Goal: Contribute content: Contribute content

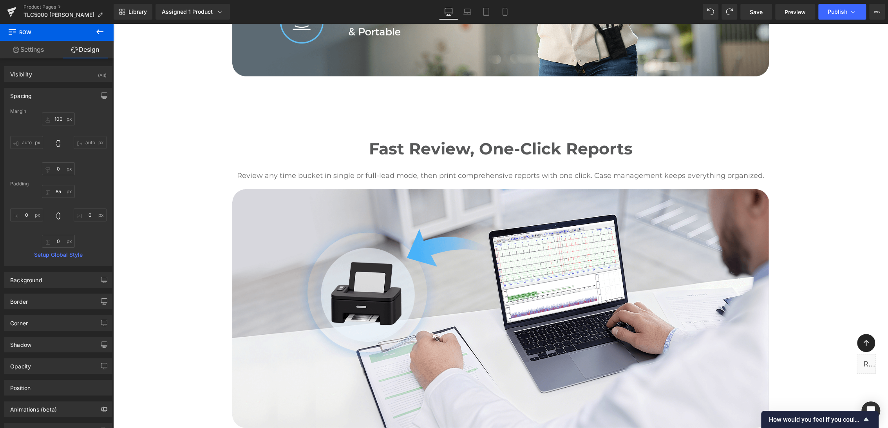
scroll to position [1706, 0]
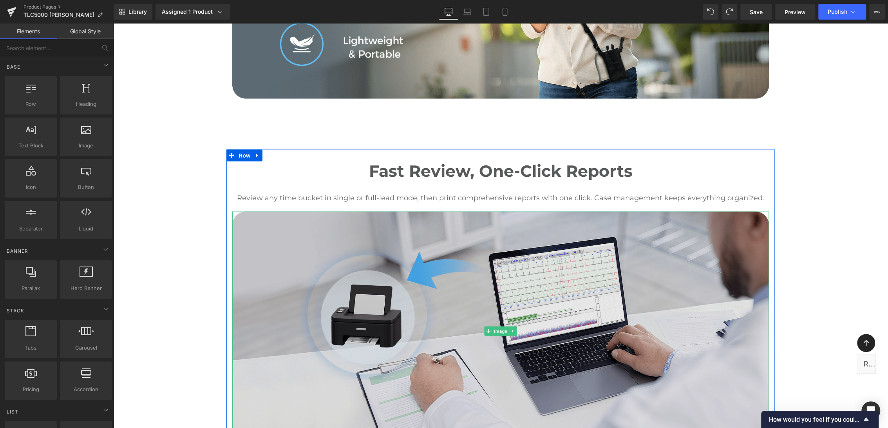
scroll to position [1488, 0]
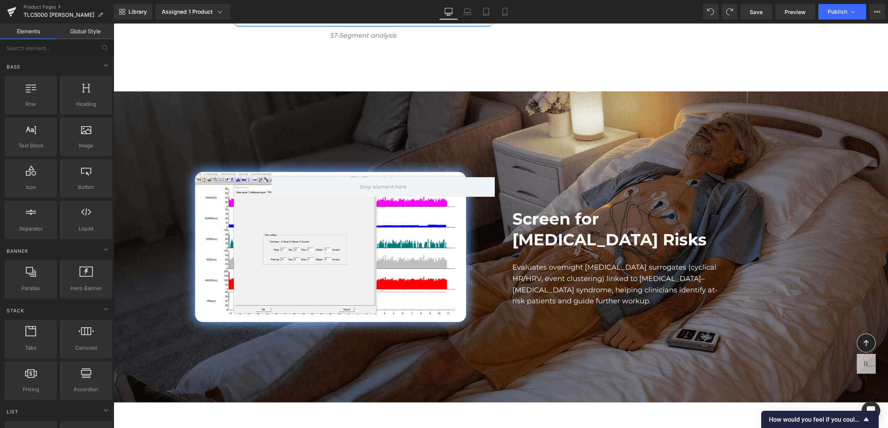
scroll to position [3683, 0]
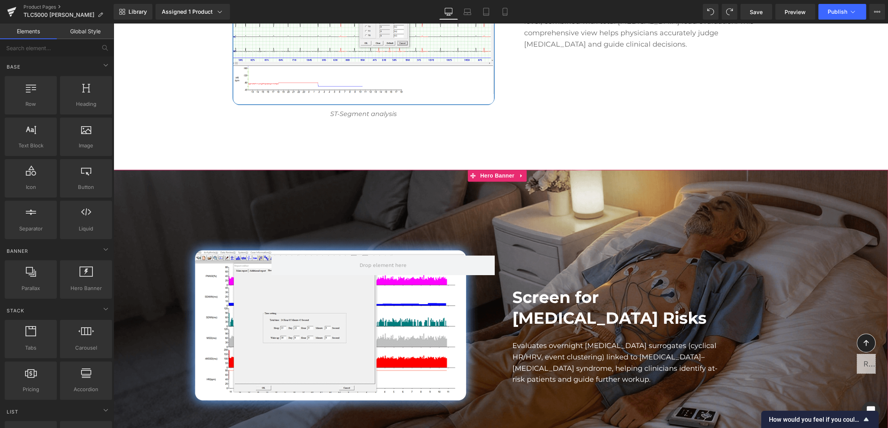
click at [512, 170] on div "Screen for [MEDICAL_DATA] Risks Heading Evaluates overnight [MEDICAL_DATA] surr…" at bounding box center [500, 325] width 775 height 310
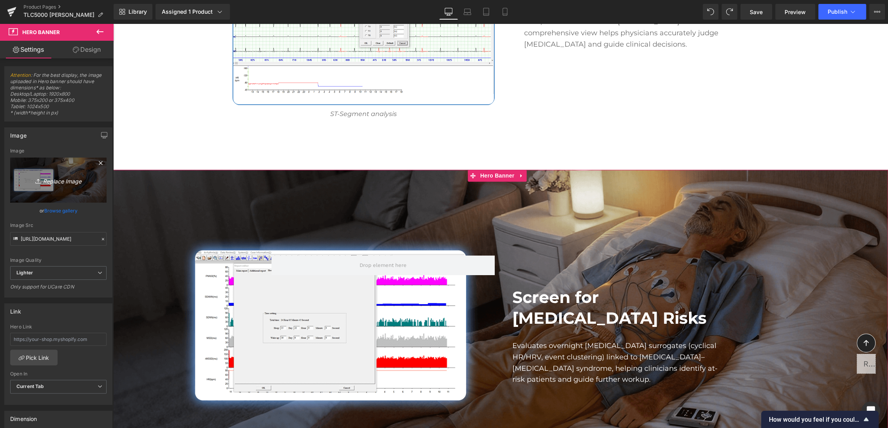
click at [53, 187] on link "Replace Image" at bounding box center [58, 179] width 96 height 45
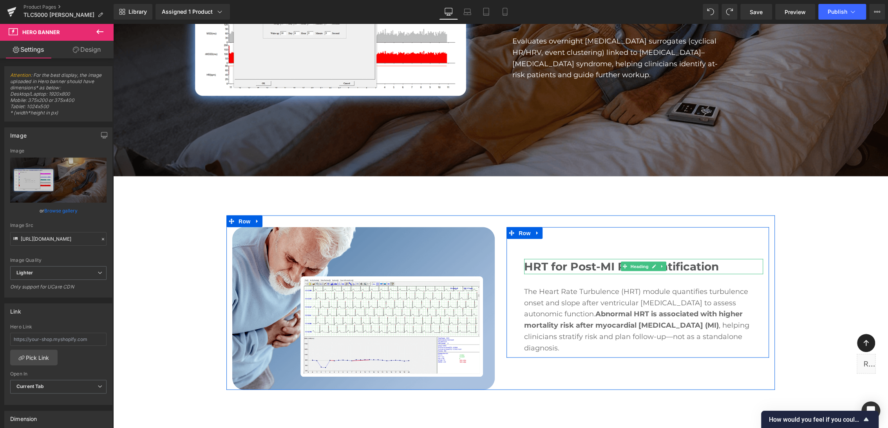
click at [527, 258] on h3 "HRT for Post-MI Risk Stratification" at bounding box center [643, 265] width 239 height 15
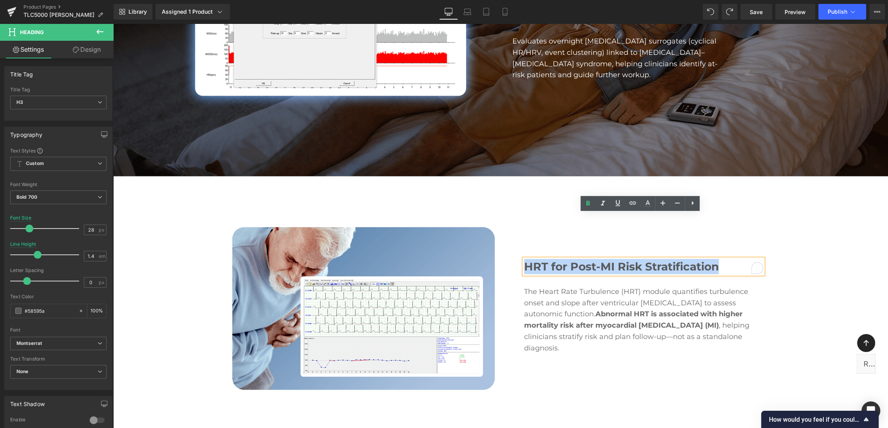
drag, startPoint x: 522, startPoint y: 220, endPoint x: 724, endPoint y: 225, distance: 201.7
click at [724, 258] on h3 "HRT for Post-MI Risk Stratification" at bounding box center [643, 265] width 239 height 15
copy h3 "HRT for Post-MI Risk Stratification"
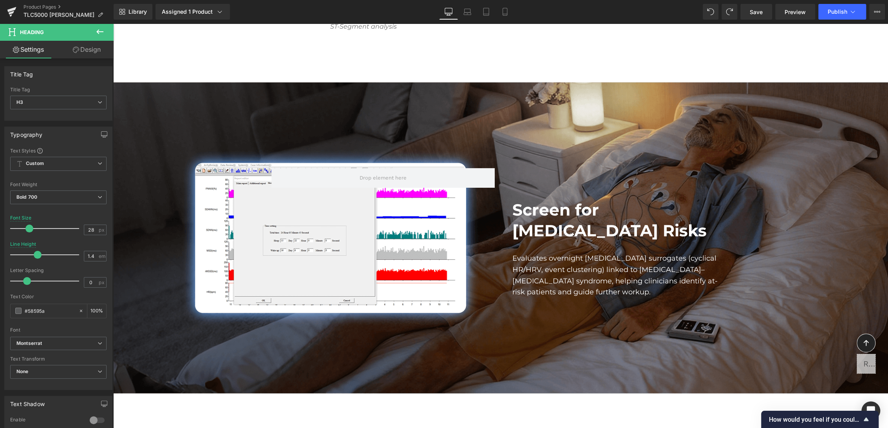
scroll to position [3770, 0]
click at [436, 83] on div "Screen for [MEDICAL_DATA] Risks Heading Evaluates overnight [MEDICAL_DATA] surr…" at bounding box center [500, 238] width 775 height 310
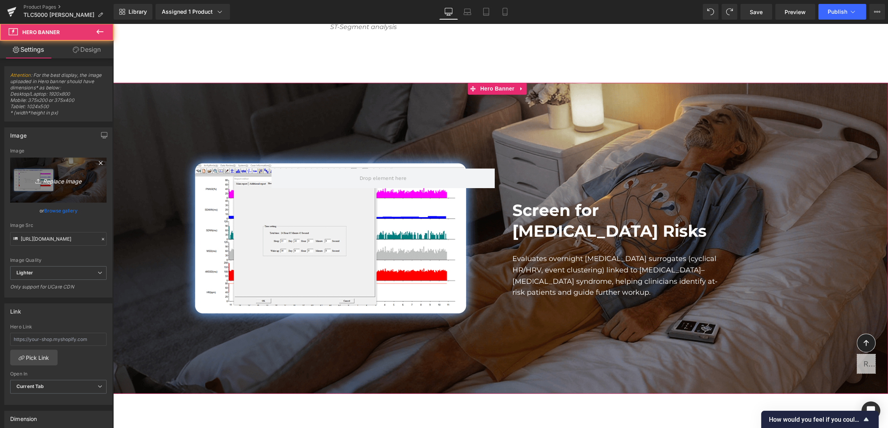
click at [46, 182] on icon "Replace Image" at bounding box center [58, 180] width 63 height 10
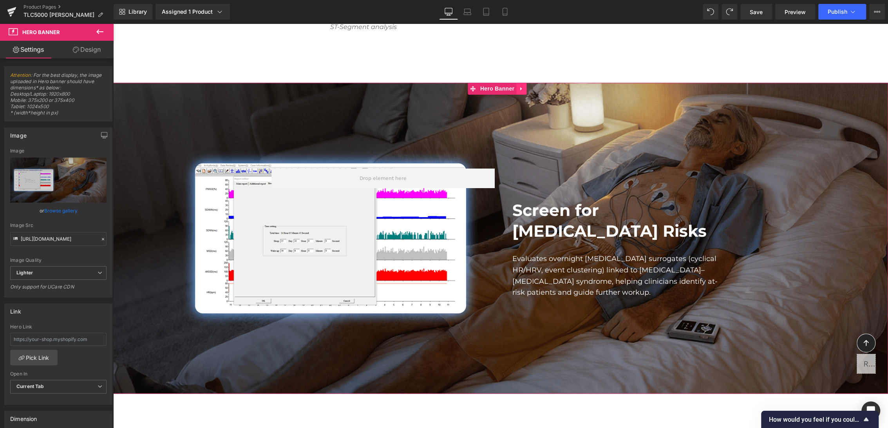
click at [522, 86] on icon at bounding box center [520, 89] width 5 height 6
click at [507, 86] on icon at bounding box center [505, 89] width 5 height 6
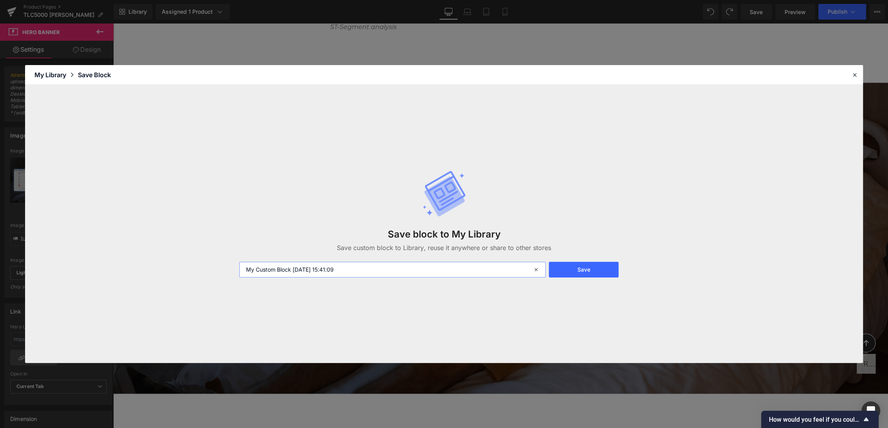
drag, startPoint x: 357, startPoint y: 271, endPoint x: 246, endPoint y: 272, distance: 111.6
click at [246, 272] on input "My Custom Block [DATE] 15:41:09" at bounding box center [392, 270] width 306 height 16
click at [856, 77] on icon at bounding box center [854, 74] width 7 height 7
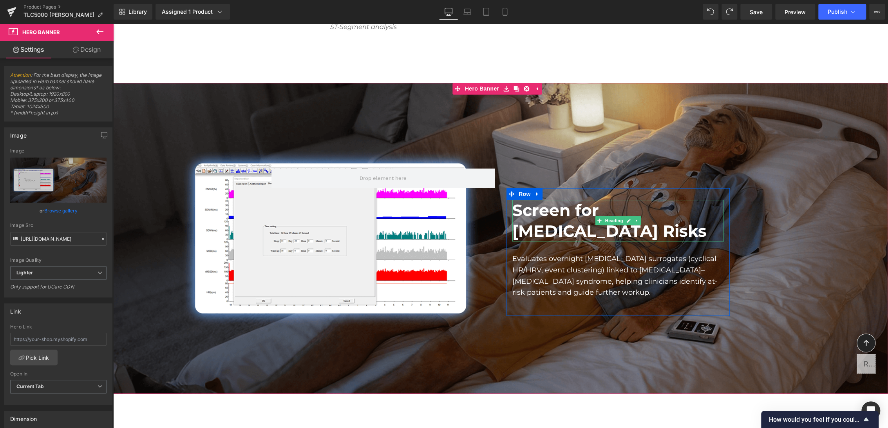
click at [584, 199] on h2 "Screen for [MEDICAL_DATA] Risks" at bounding box center [617, 220] width 211 height 42
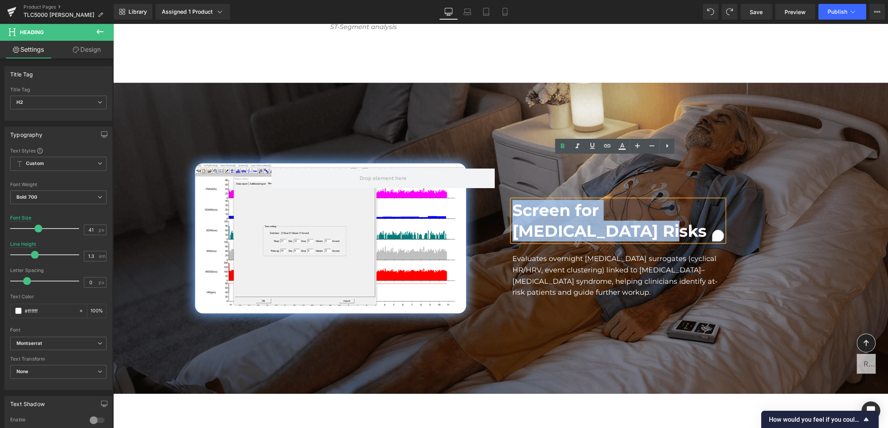
drag, startPoint x: 561, startPoint y: 185, endPoint x: 511, endPoint y: 172, distance: 51.9
click at [512, 199] on h2 "Screen for [MEDICAL_DATA] Risks" at bounding box center [617, 220] width 211 height 42
copy h2 "Screen for [MEDICAL_DATA] Risks"
drag, startPoint x: 574, startPoint y: 93, endPoint x: 504, endPoint y: 49, distance: 82.5
click at [572, 91] on div "Screen for [MEDICAL_DATA] Risks Heading Evaluates overnight [MEDICAL_DATA] surr…" at bounding box center [500, 238] width 775 height 310
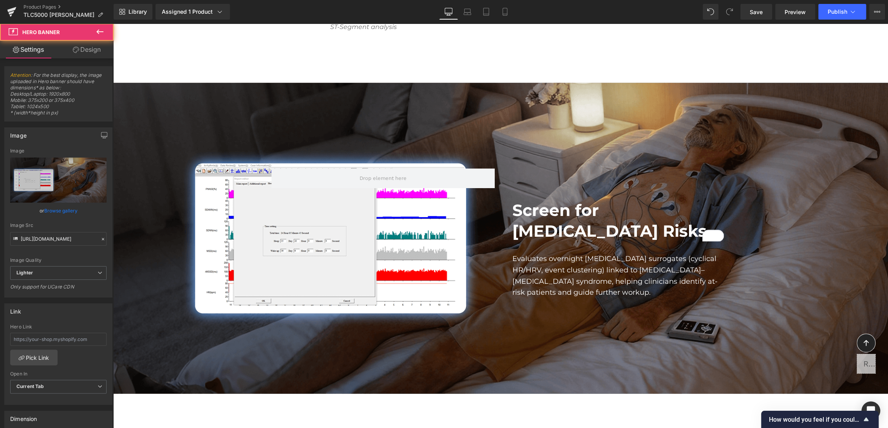
click at [498, 83] on div "Screen for [MEDICAL_DATA] Risks Heading Evaluates overnight [MEDICAL_DATA] surr…" at bounding box center [500, 238] width 775 height 310
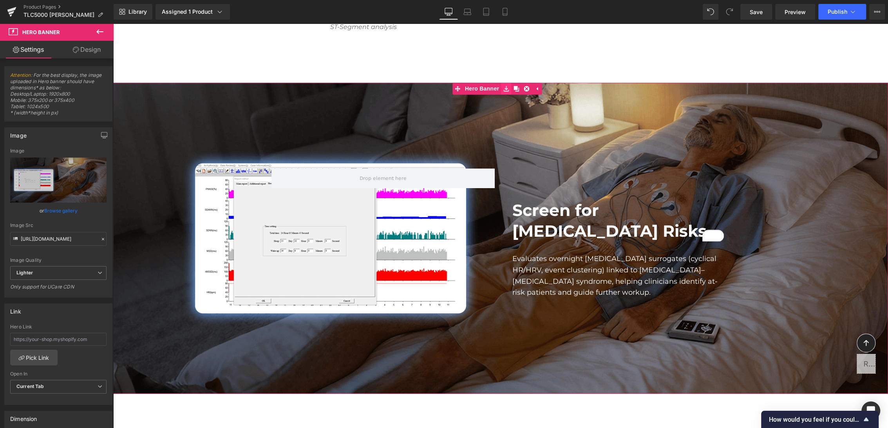
click at [507, 86] on icon at bounding box center [505, 88] width 5 height 5
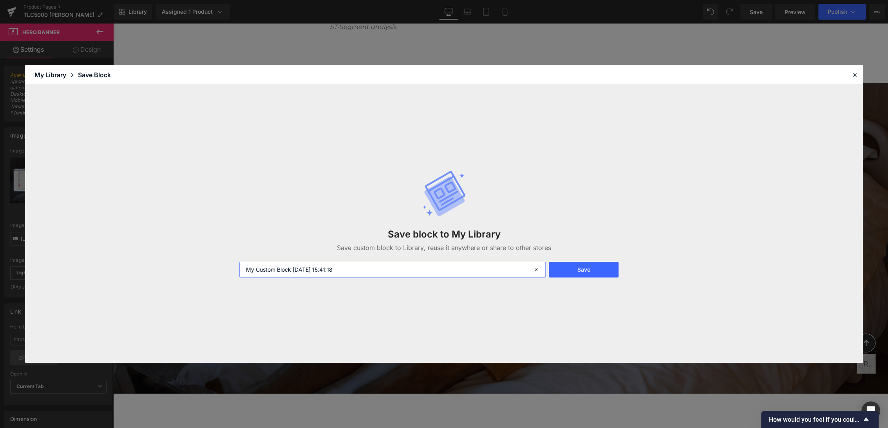
drag, startPoint x: 329, startPoint y: 275, endPoint x: 219, endPoint y: 267, distance: 110.3
click at [219, 267] on div "Save block to My Library Save custom block to Library, reuse it anywhere or sha…" at bounding box center [444, 224] width 838 height 278
paste input "Screen for [MEDICAL_DATA] Risks"
type input "TLC5000 Screen for [MEDICAL_DATA] Risks-WU"
click at [568, 269] on button "Save" at bounding box center [584, 270] width 70 height 16
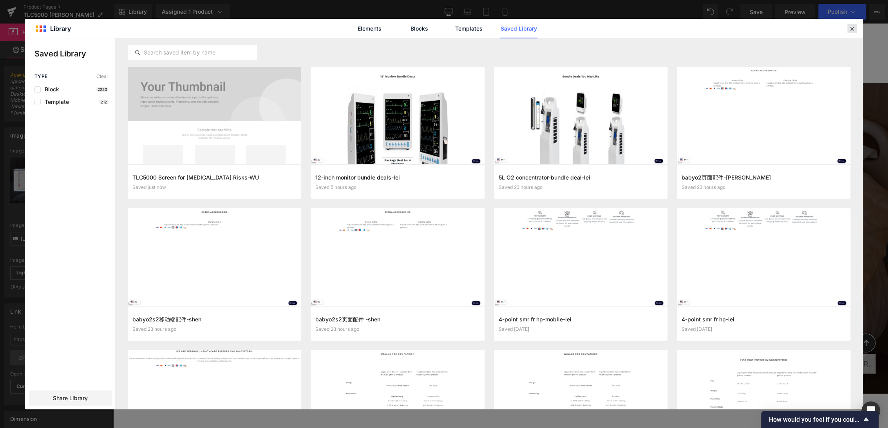
click at [854, 30] on icon at bounding box center [851, 28] width 7 height 7
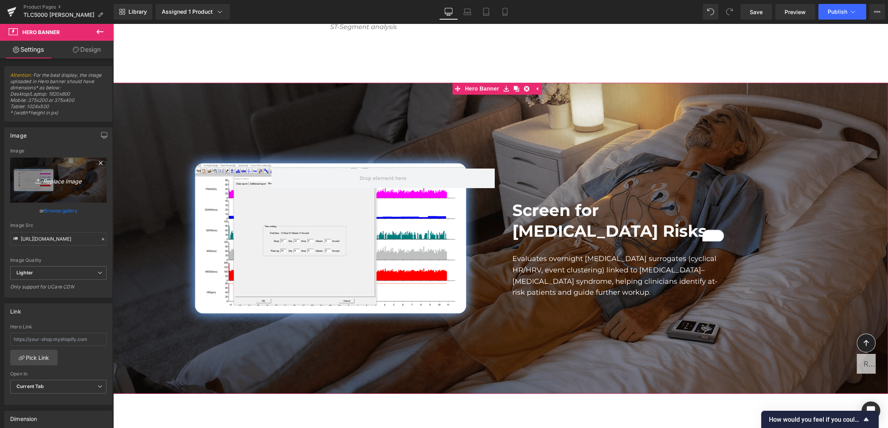
click at [56, 174] on link "Replace Image" at bounding box center [58, 179] width 96 height 45
type input "C:\fakepath\HRT for Post-MI Risk Stratification.png"
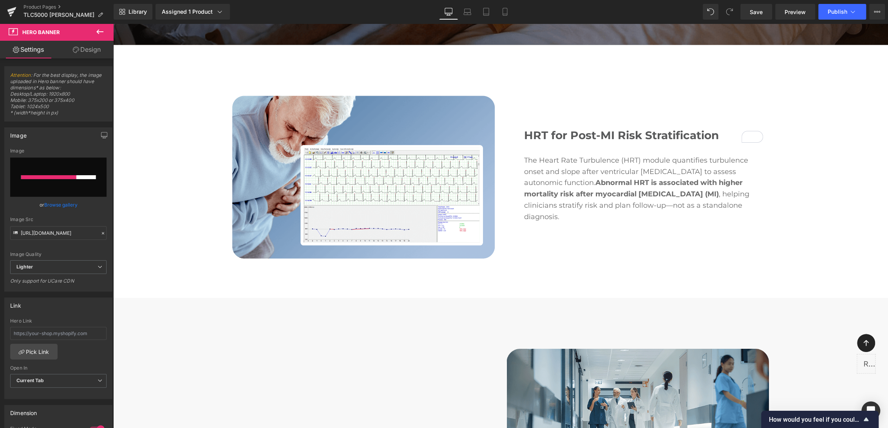
scroll to position [3814, 0]
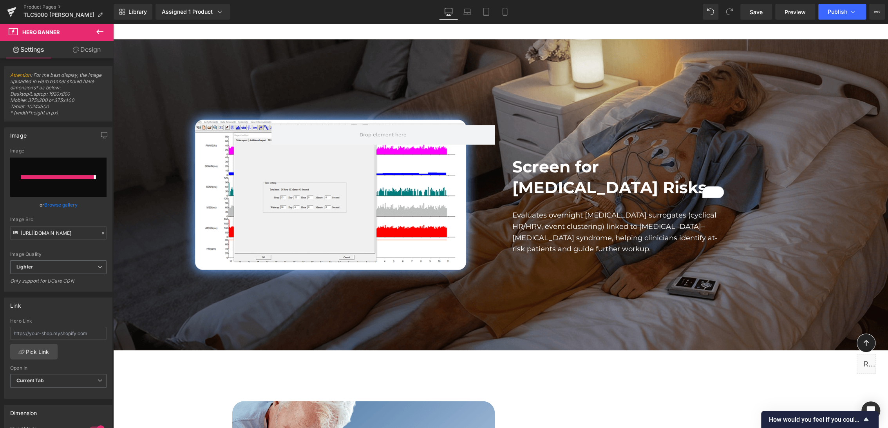
type input "[URL][DOMAIN_NAME]"
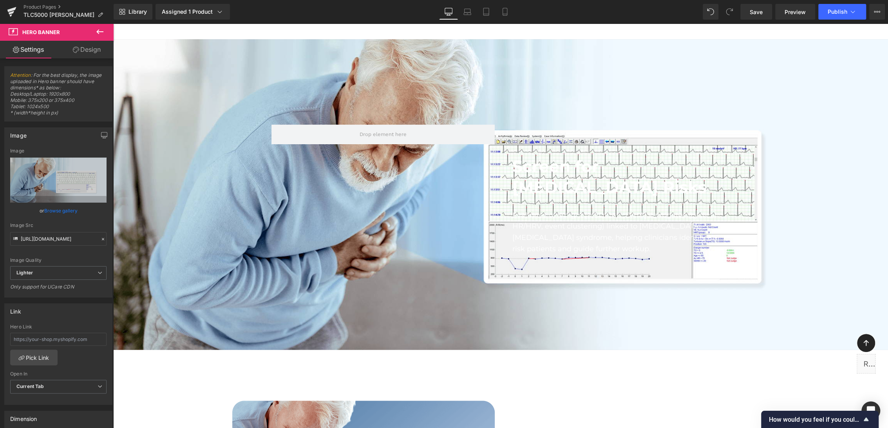
scroll to position [3857, 0]
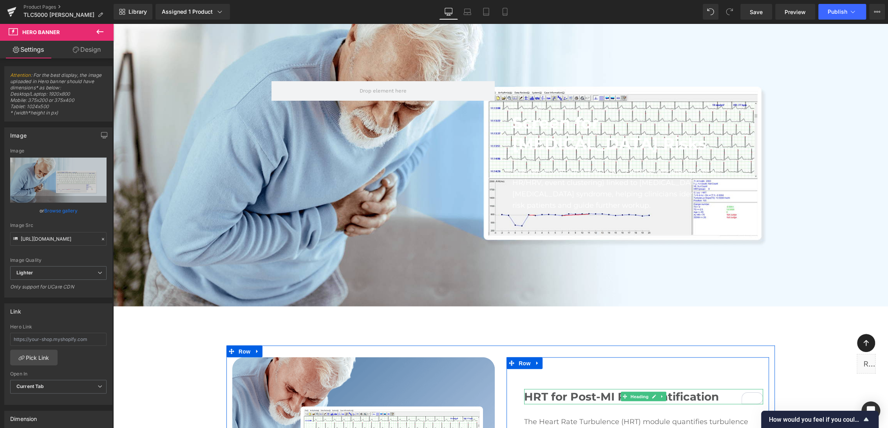
click at [553, 402] on div at bounding box center [643, 403] width 239 height 2
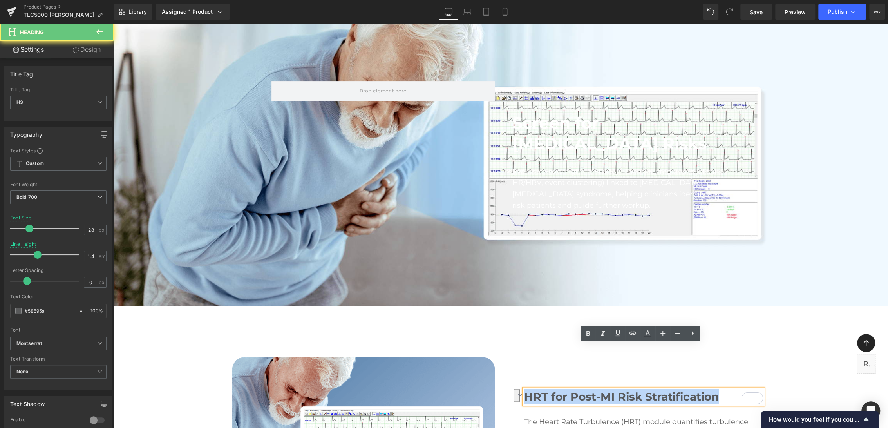
drag, startPoint x: 522, startPoint y: 353, endPoint x: 721, endPoint y: 348, distance: 199.4
click at [725, 388] on h3 "HRT for Post-MI Risk Stratification" at bounding box center [643, 395] width 239 height 15
copy h3 "HRT for Post-MI Risk Stratification"
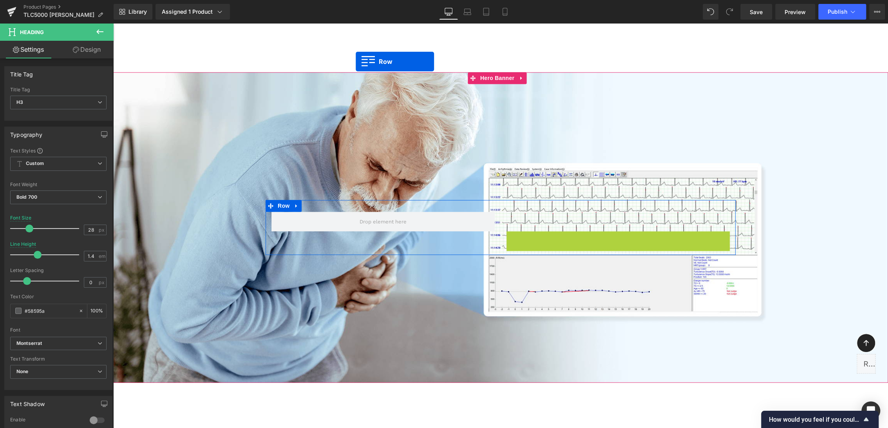
scroll to position [3773, 0]
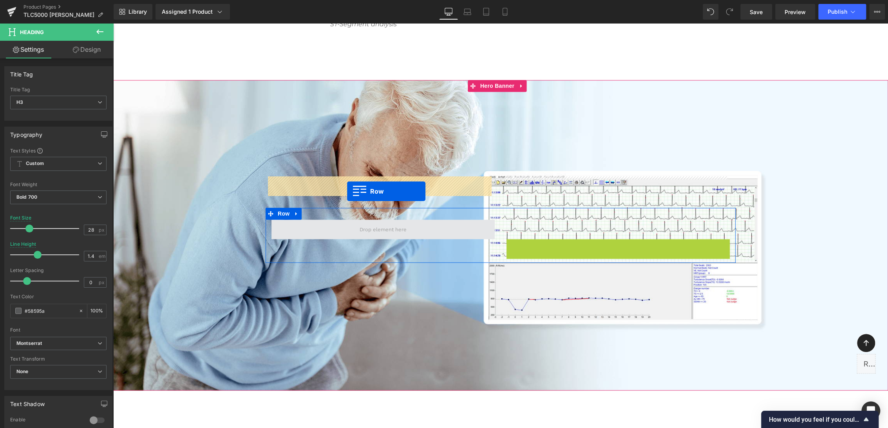
drag, startPoint x: 522, startPoint y: 65, endPoint x: 346, endPoint y: 189, distance: 215.1
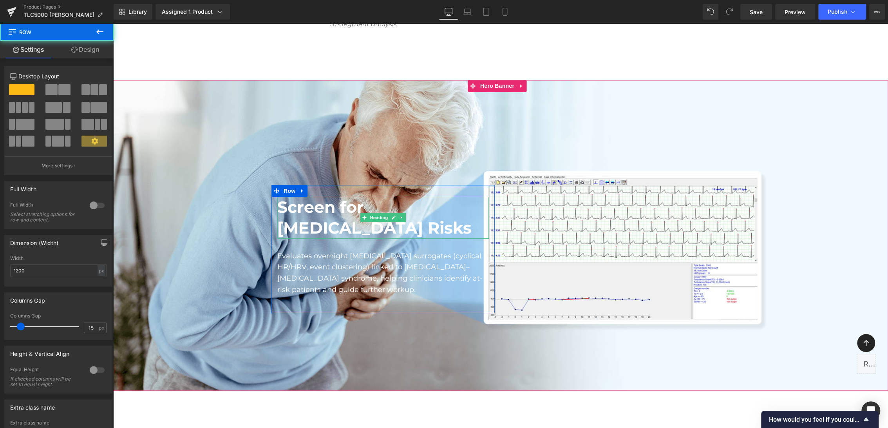
click at [324, 197] on h2 "Screen for [MEDICAL_DATA] Risks" at bounding box center [382, 218] width 211 height 42
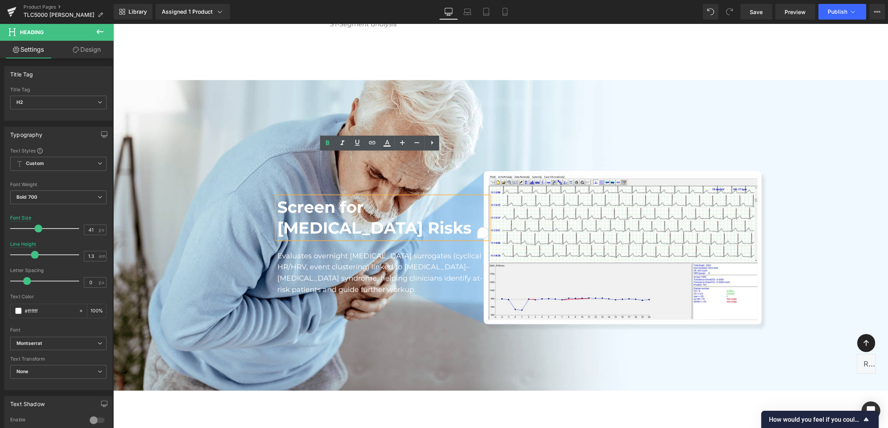
drag, startPoint x: 290, startPoint y: 170, endPoint x: 283, endPoint y: 165, distance: 8.5
click at [289, 197] on h2 "Screen for [MEDICAL_DATA] Risks" at bounding box center [382, 218] width 211 height 42
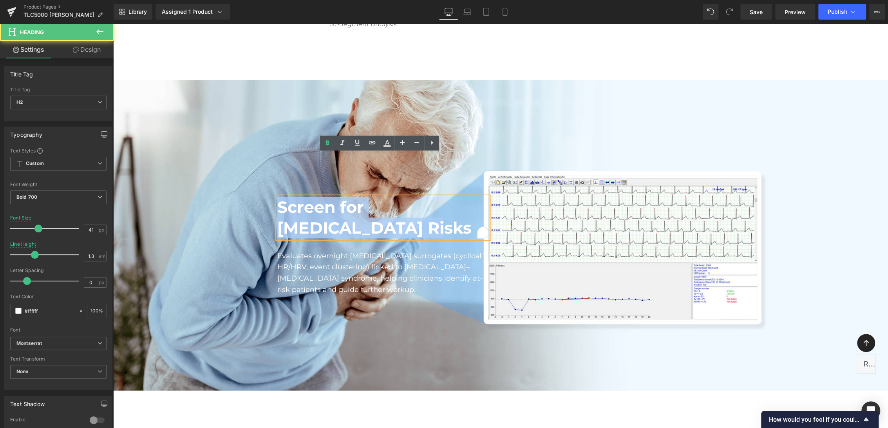
drag, startPoint x: 278, startPoint y: 162, endPoint x: 345, endPoint y: 191, distance: 73.0
click at [345, 197] on h2 "Screen for [MEDICAL_DATA] Risks" at bounding box center [382, 218] width 211 height 42
paste div "To enrich screen reader interactions, please activate Accessibility in Grammarl…"
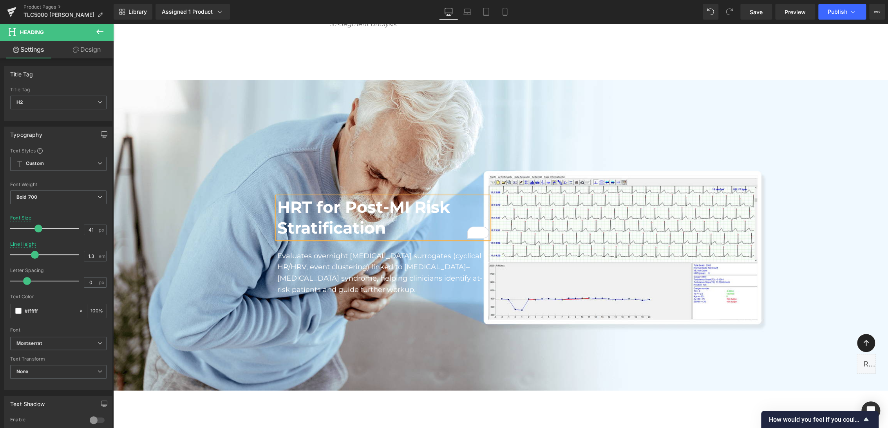
scroll to position [3947, 0]
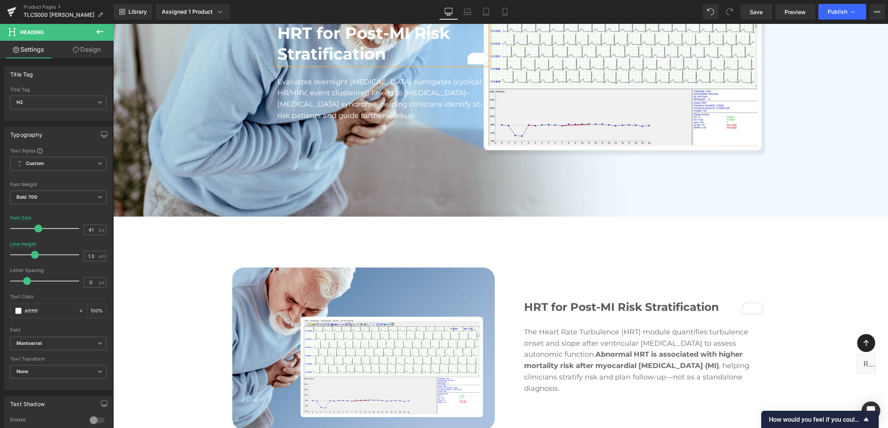
click at [556, 326] on p "The Heart Rate Turbulence (HRT) module quantifies turbulence onset and slope af…" at bounding box center [643, 360] width 239 height 68
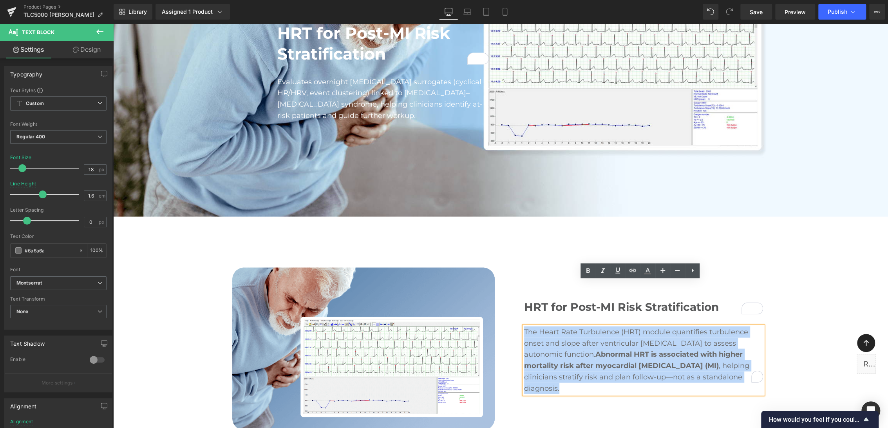
drag, startPoint x: 521, startPoint y: 286, endPoint x: 766, endPoint y: 334, distance: 248.9
click at [766, 334] on div "HRT for Post-MI Risk Stratification Heading The Heart Rate Turbulence (HRT) mod…" at bounding box center [637, 332] width 274 height 130
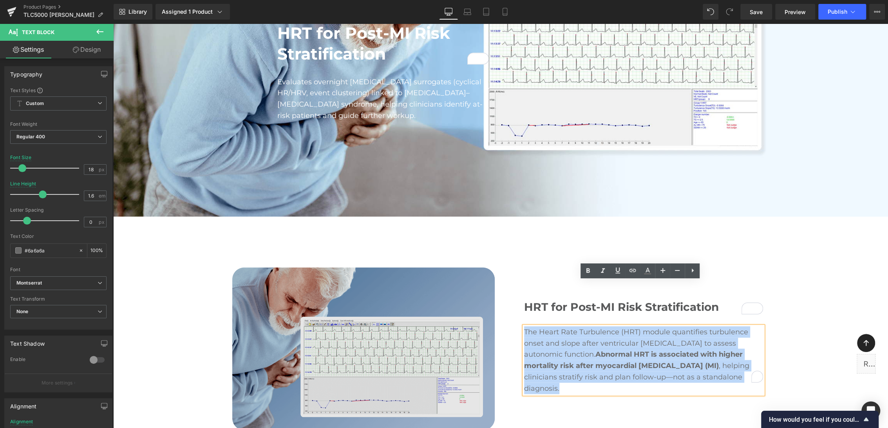
copy p "The Heart Rate Turbulence (HRT) module quantifies turbulence onset and slope af…"
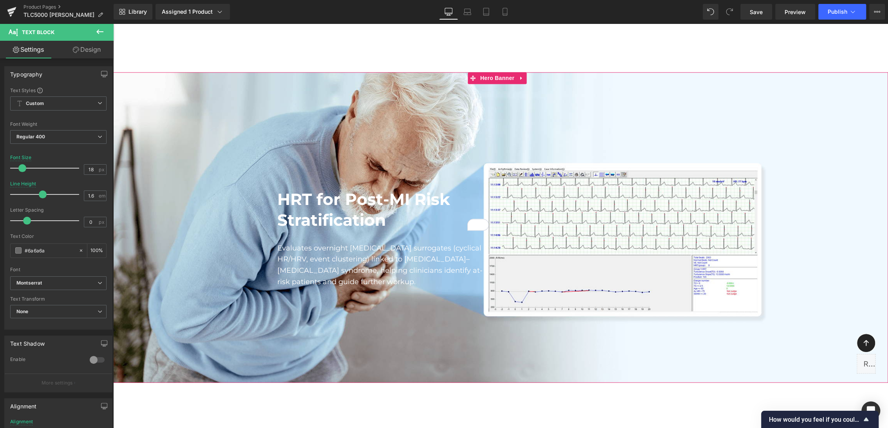
scroll to position [3773, 0]
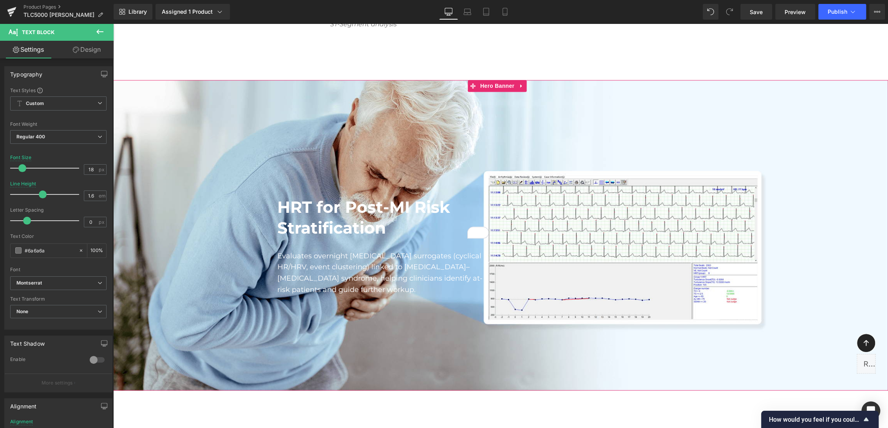
click at [293, 250] on p "Evaluates overnight [MEDICAL_DATA] surrogates (cyclical HR/HRV, event clusterin…" at bounding box center [382, 272] width 211 height 45
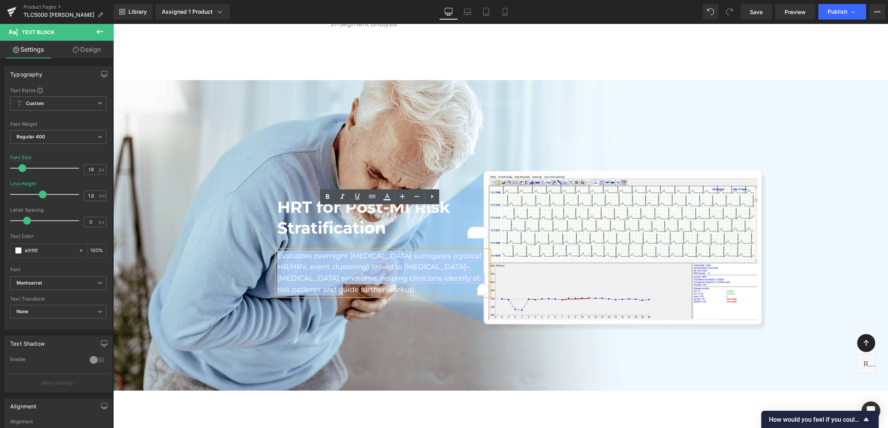
drag, startPoint x: 283, startPoint y: 231, endPoint x: 275, endPoint y: 209, distance: 23.8
click at [277, 250] on p "Evaluates overnight [MEDICAL_DATA] surrogates (cyclical HR/HRV, event clusterin…" at bounding box center [382, 272] width 211 height 45
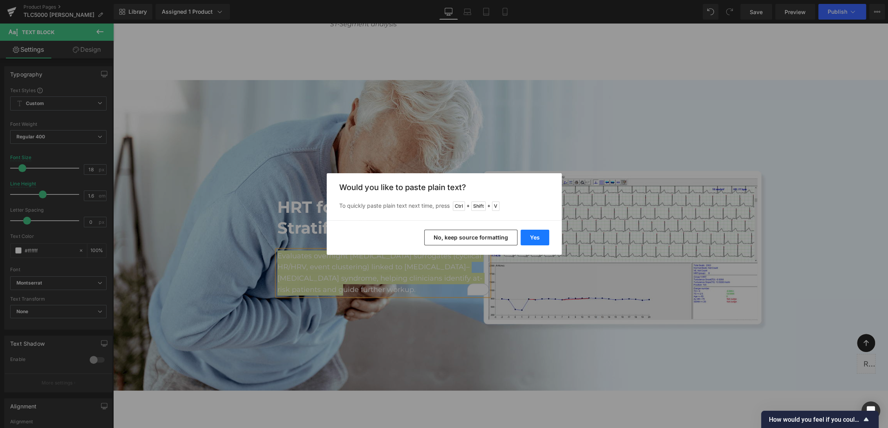
drag, startPoint x: 467, startPoint y: 211, endPoint x: 534, endPoint y: 238, distance: 72.8
click at [534, 238] on button "Yes" at bounding box center [534, 237] width 29 height 16
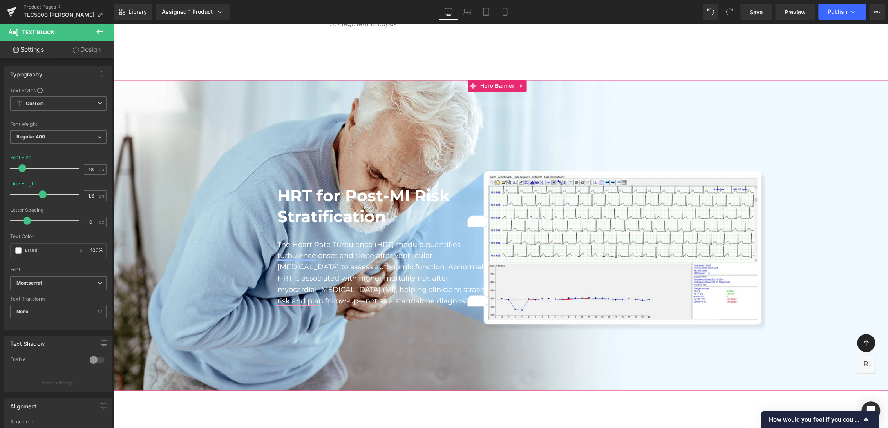
click at [825, 176] on span "HRT for Post-MI Risk Stratification Heading The Heart Rate Turbulence (HRT) mod…" at bounding box center [500, 235] width 775 height 186
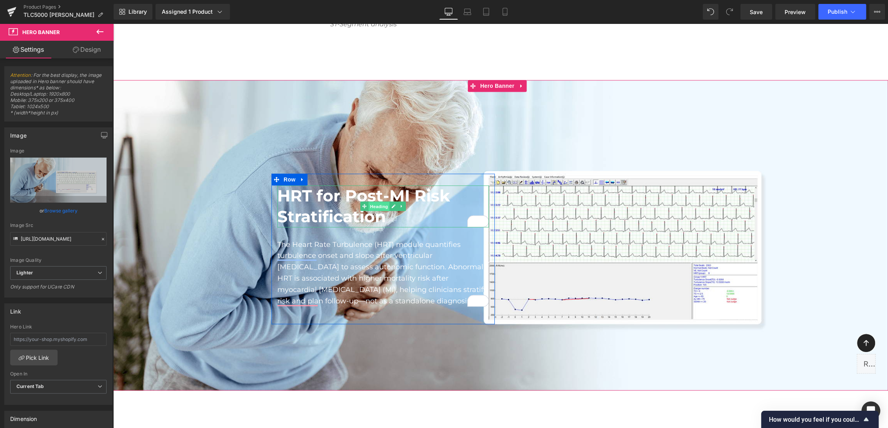
click at [373, 202] on span "Heading" at bounding box center [378, 206] width 21 height 9
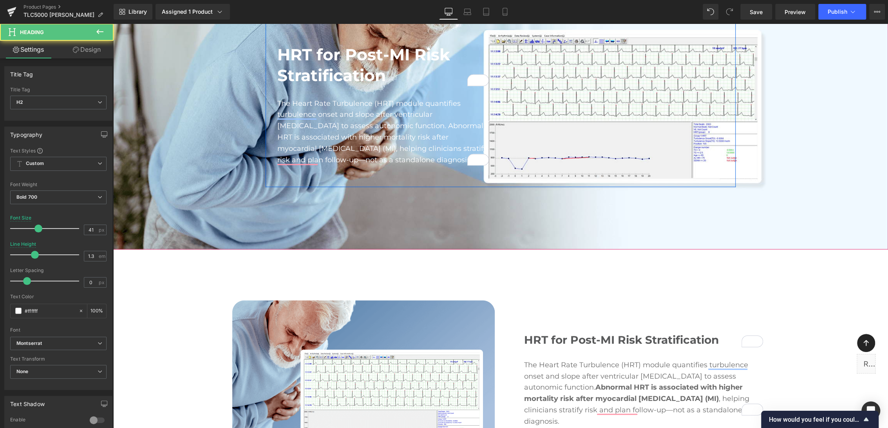
scroll to position [3947, 0]
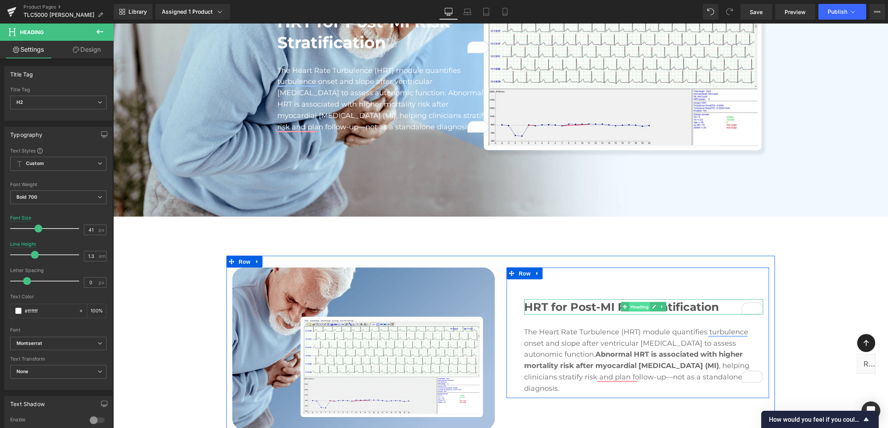
click at [631, 302] on span "Heading" at bounding box center [639, 306] width 21 height 9
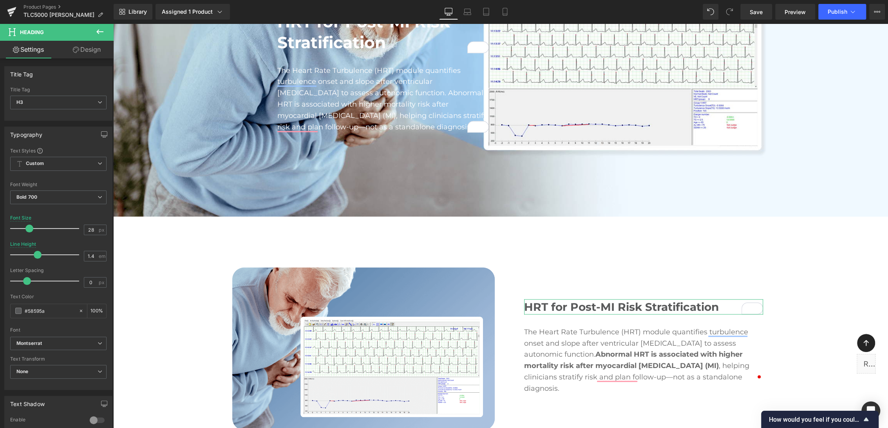
drag, startPoint x: 55, startPoint y: 312, endPoint x: -2, endPoint y: 309, distance: 56.9
click at [0, 309] on html "Heading You are previewing how the will restyle your page. You can not edit Ele…" at bounding box center [444, 214] width 888 height 428
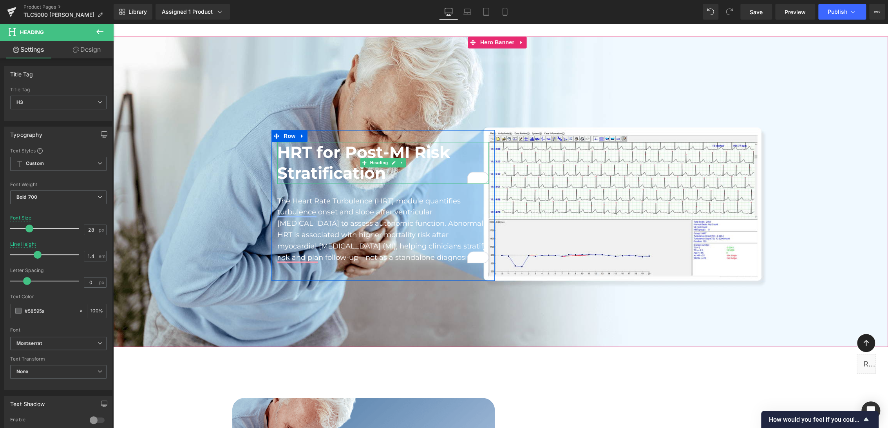
click at [320, 142] on h2 "HRT for Post-MI Risk Stratification" at bounding box center [382, 163] width 211 height 42
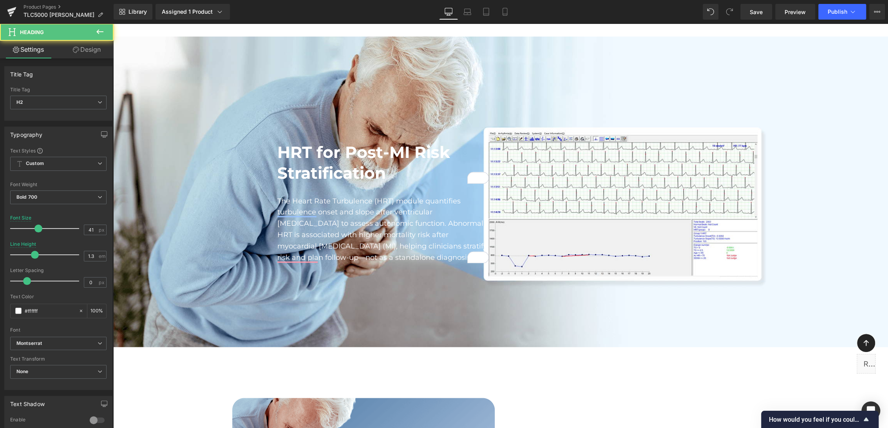
drag, startPoint x: 54, startPoint y: 307, endPoint x: -2, endPoint y: 307, distance: 56.4
click at [0, 307] on html "Heading You are previewing how the will restyle your page. You can not edit Ele…" at bounding box center [444, 214] width 888 height 428
type input "#58595a"
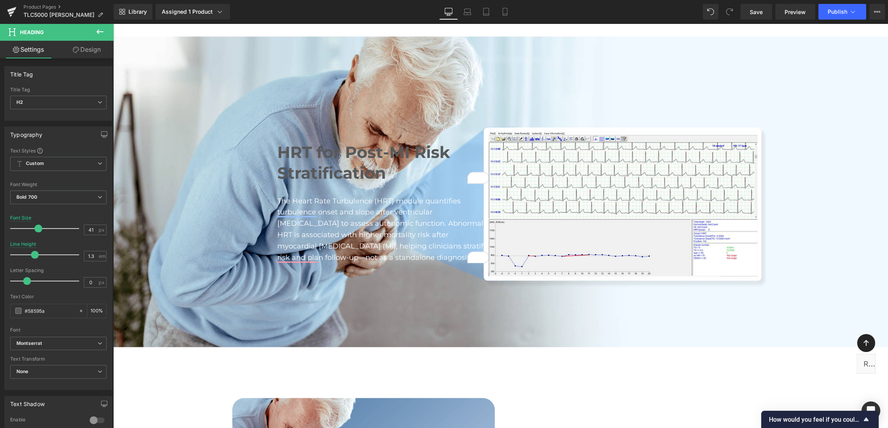
scroll to position [3991, 0]
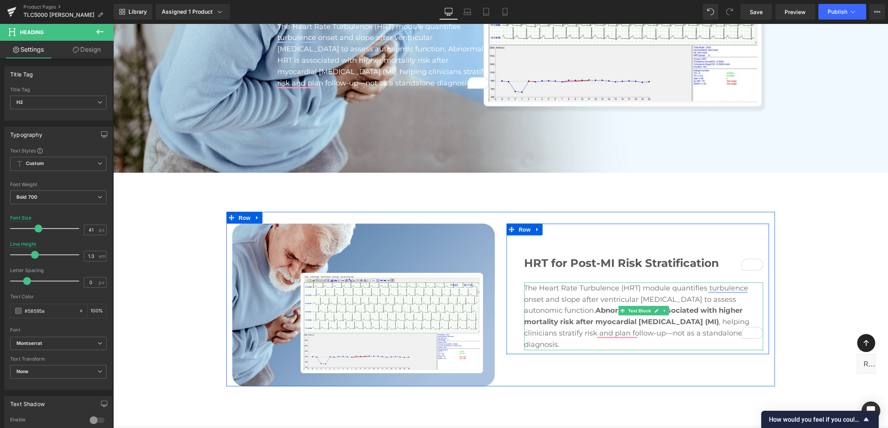
click at [582, 282] on p "The Heart Rate Turbulence (HRT) module quantifies turbulence onset and slope af…" at bounding box center [643, 316] width 239 height 68
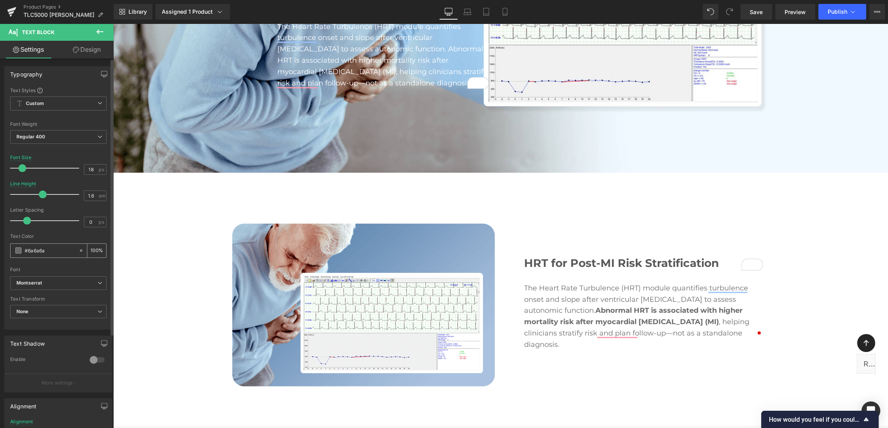
drag, startPoint x: 48, startPoint y: 249, endPoint x: 12, endPoint y: 247, distance: 36.1
click at [12, 247] on div "#6a6a6a" at bounding box center [45, 251] width 68 height 14
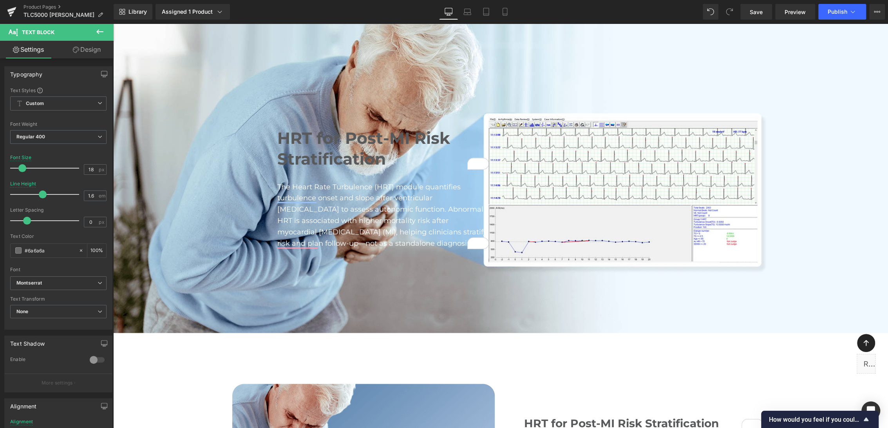
scroll to position [3730, 0]
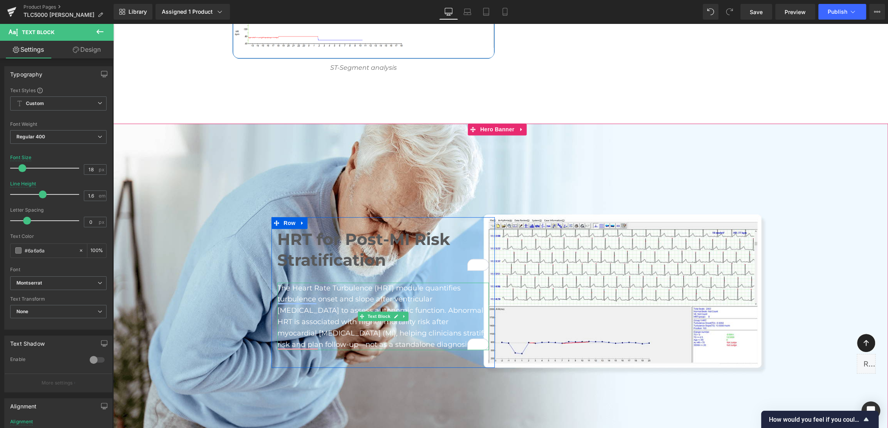
click at [304, 282] on p "The Heart Rate Turbulence (HRT) module quantifies turbulence onset and slope af…" at bounding box center [382, 316] width 211 height 68
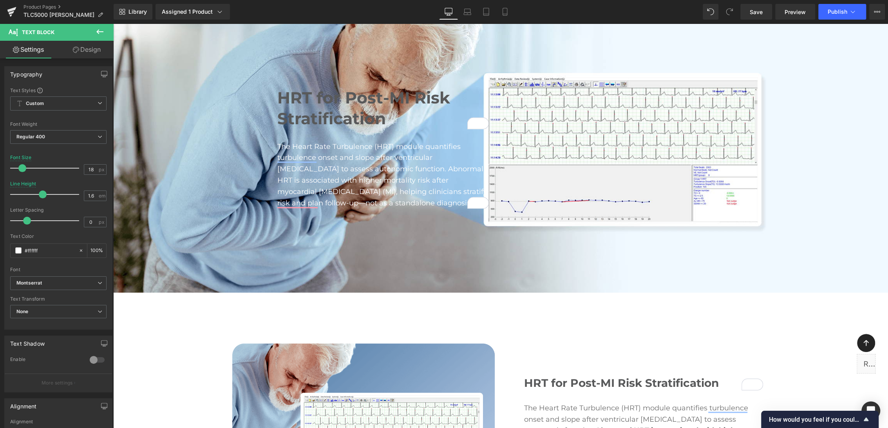
scroll to position [3817, 0]
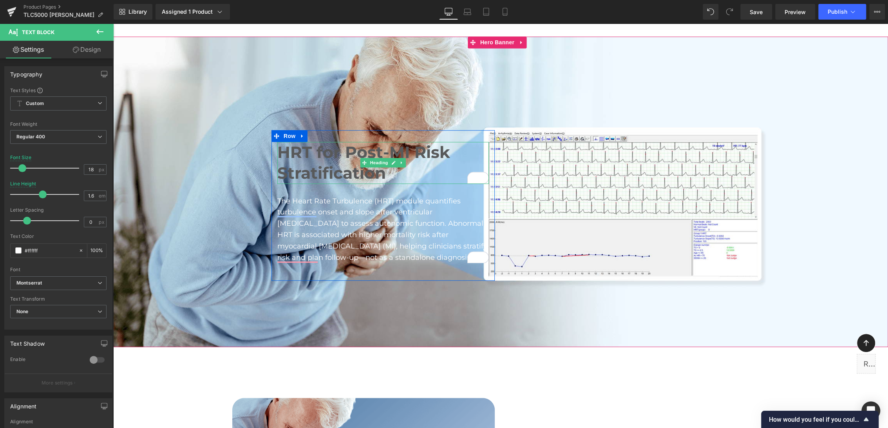
click at [344, 142] on h2 "HRT for Post-MI Risk Stratification" at bounding box center [382, 163] width 211 height 42
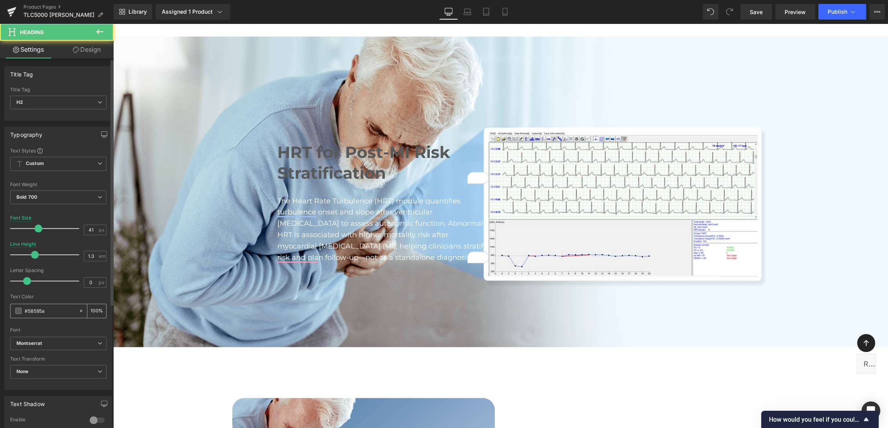
click at [16, 311] on span at bounding box center [18, 310] width 6 height 6
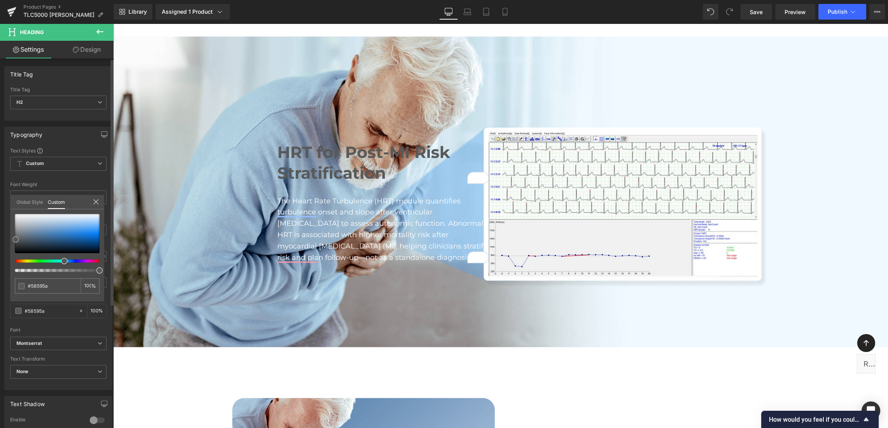
type input "#9ba5af"
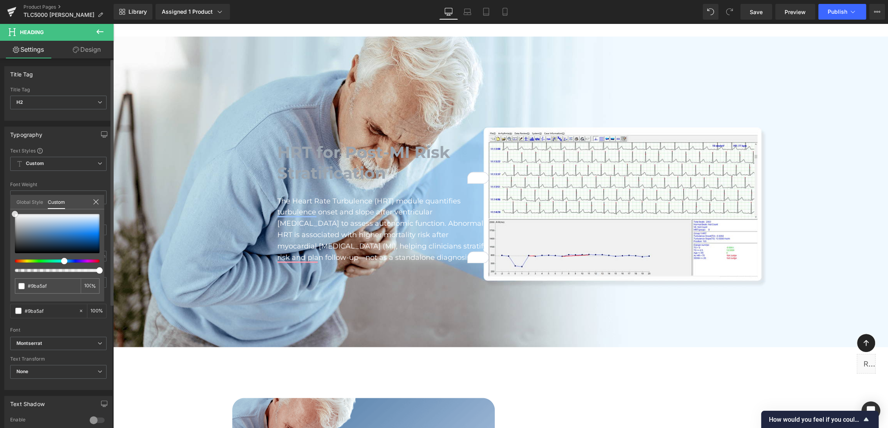
type input "#ffffff"
drag, startPoint x: 14, startPoint y: 212, endPoint x: 8, endPoint y: 205, distance: 9.1
click at [8, 205] on div "Typography Text Styles Custom Custom Setup Global Style Custom Setup Global Sty…" at bounding box center [58, 255] width 117 height 269
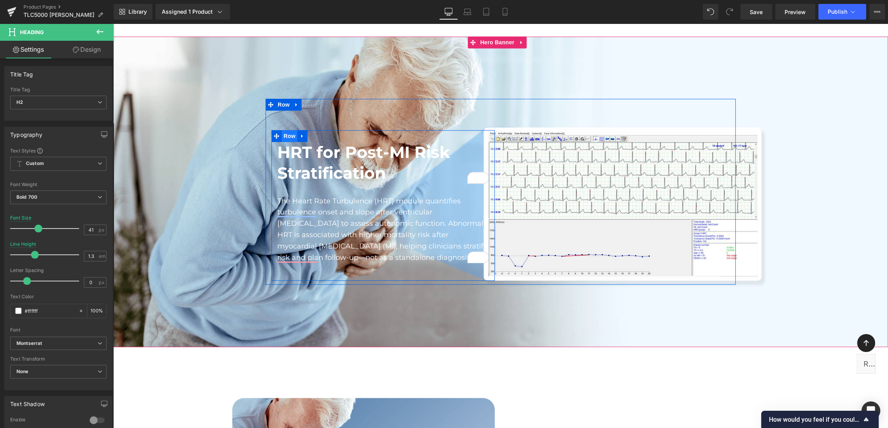
click at [288, 130] on span "Row" at bounding box center [290, 136] width 16 height 12
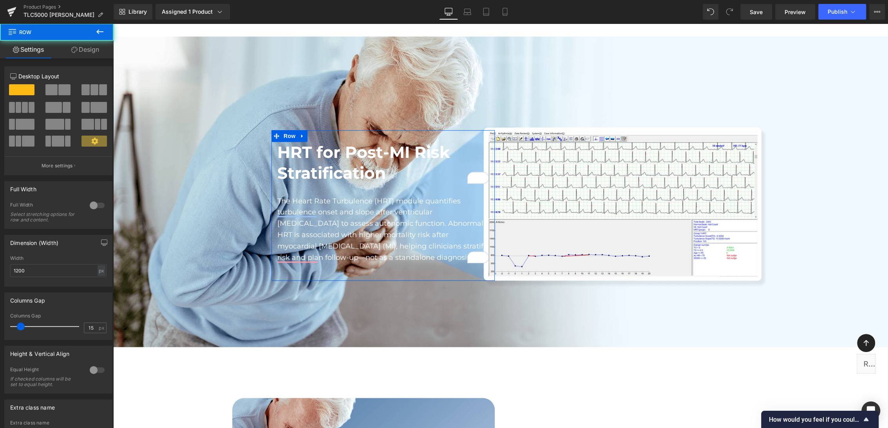
click at [82, 54] on link "Design" at bounding box center [85, 50] width 57 height 18
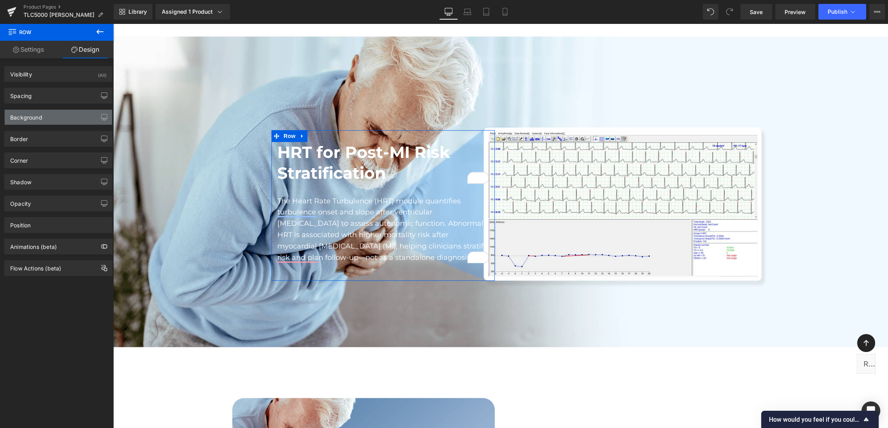
click at [40, 117] on div "Background" at bounding box center [26, 115] width 32 height 11
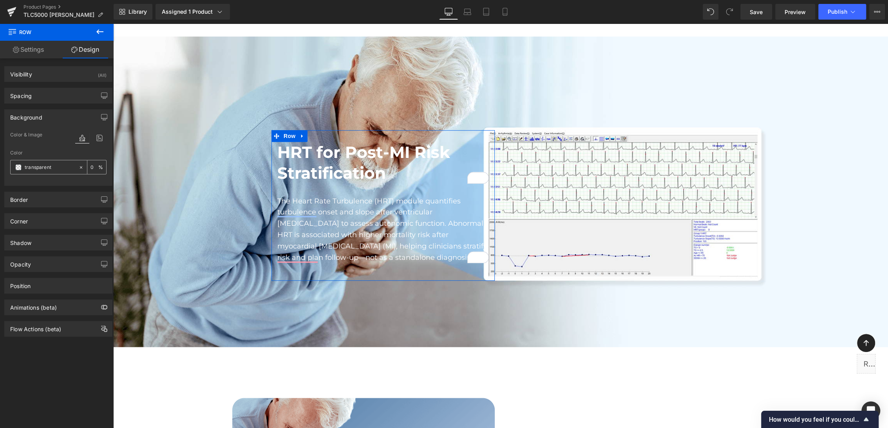
click at [20, 166] on span at bounding box center [18, 167] width 6 height 6
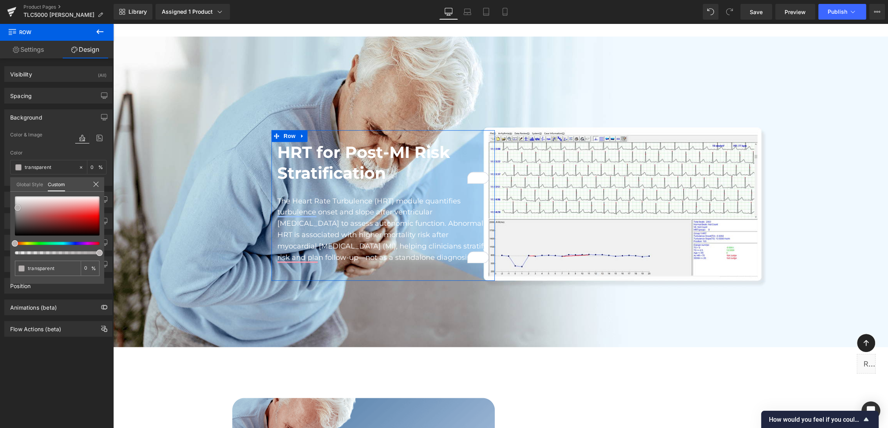
type input "#b7b2b2"
type input "100"
type input "#b7b2b2"
type input "100"
type input "#b4b0b0"
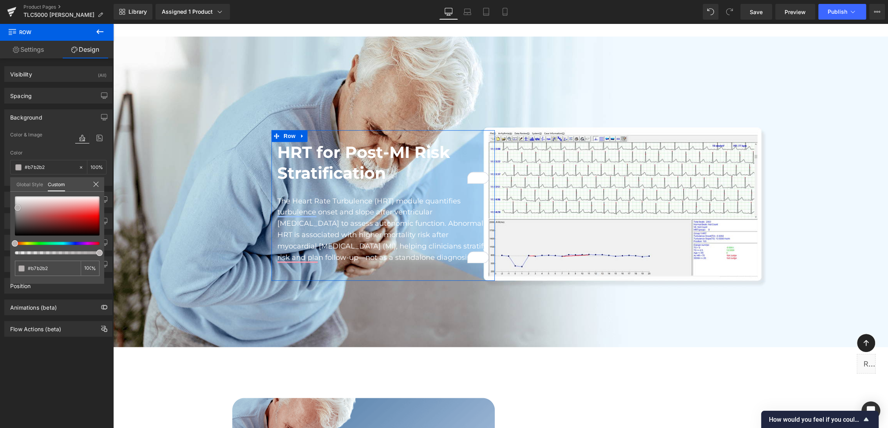
type input "#b4b0b0"
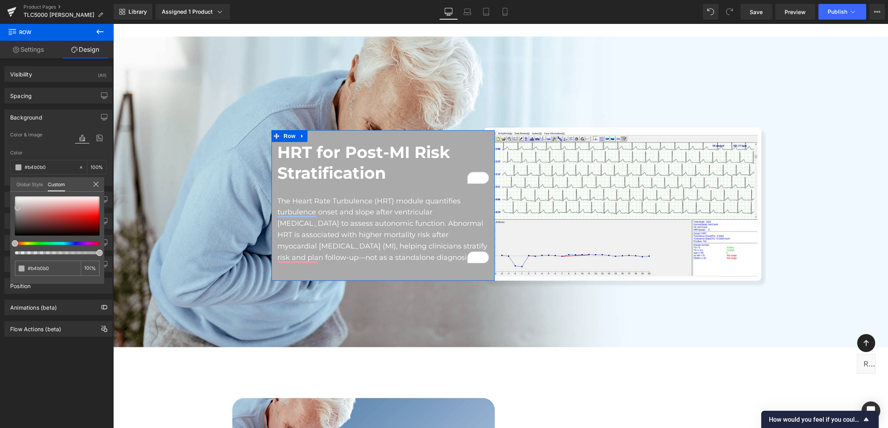
type input "#abaaaa"
type input "#a5a5a5"
type input "#aaaaaa"
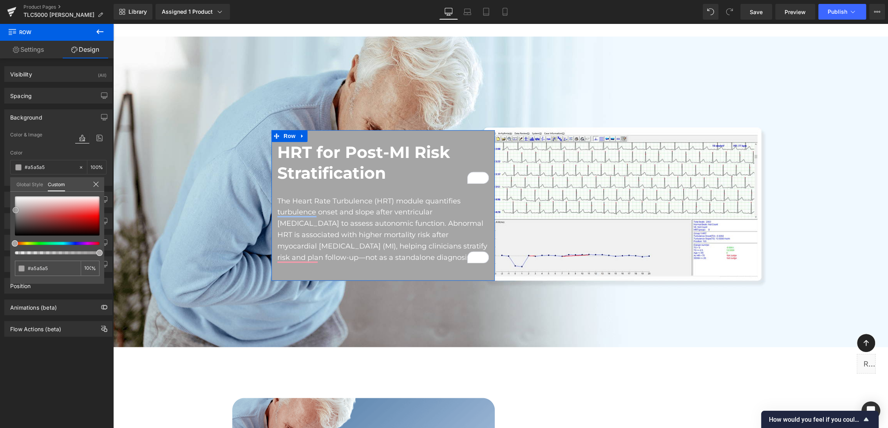
type input "#aaaaaa"
type input "#adadad"
type input "#bababa"
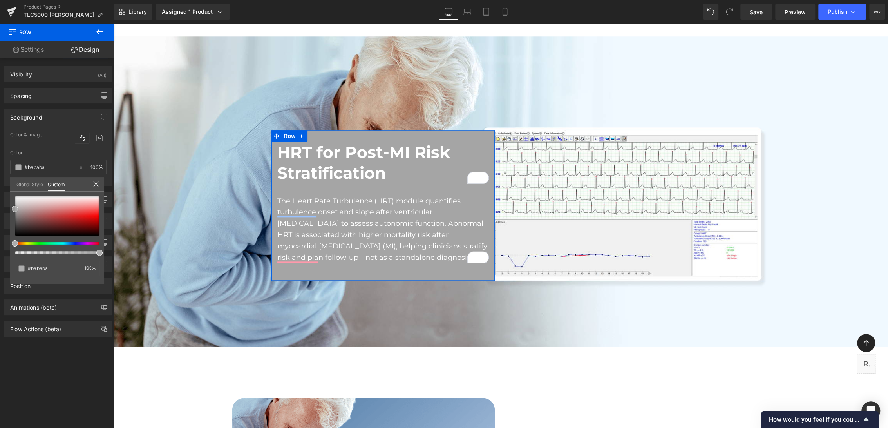
type input "#c1c1c1"
type input "#c6c6c6"
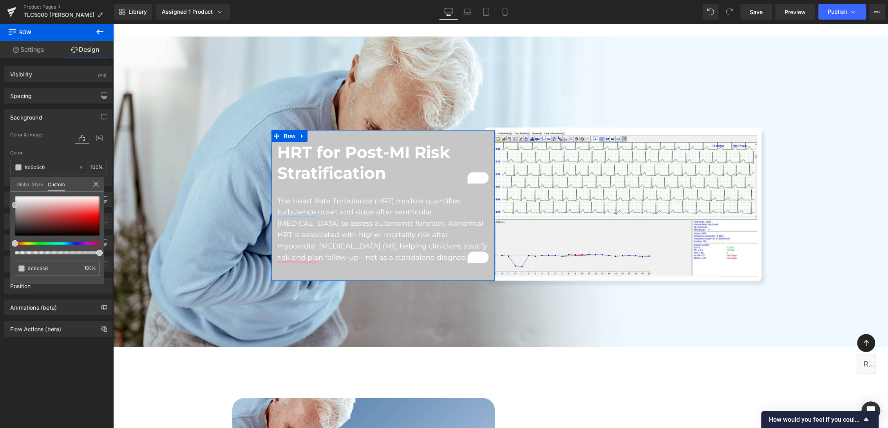
type input "#c9c9c9"
type input "#cccccc"
type input "#c9c9c9"
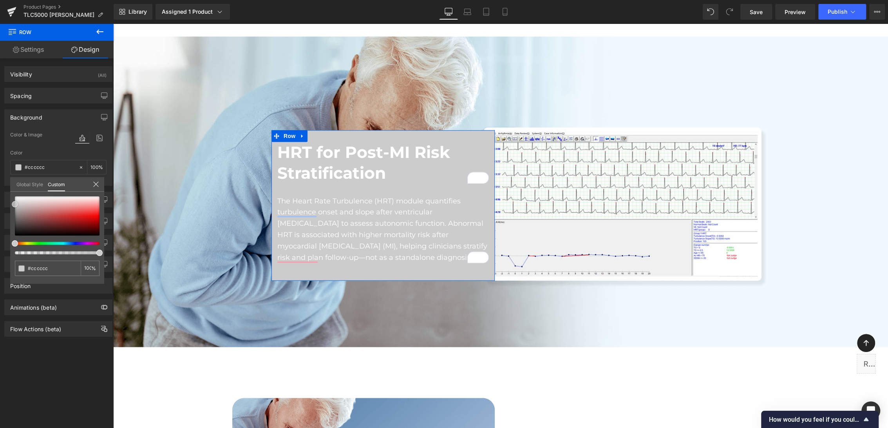
type input "#c9c9c9"
type input "#c4c4c4"
type input "#bfbfbf"
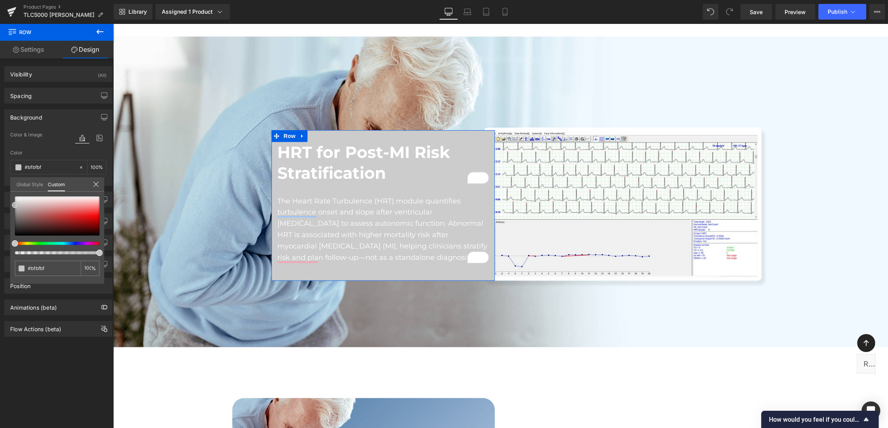
type input "#bcbcbc"
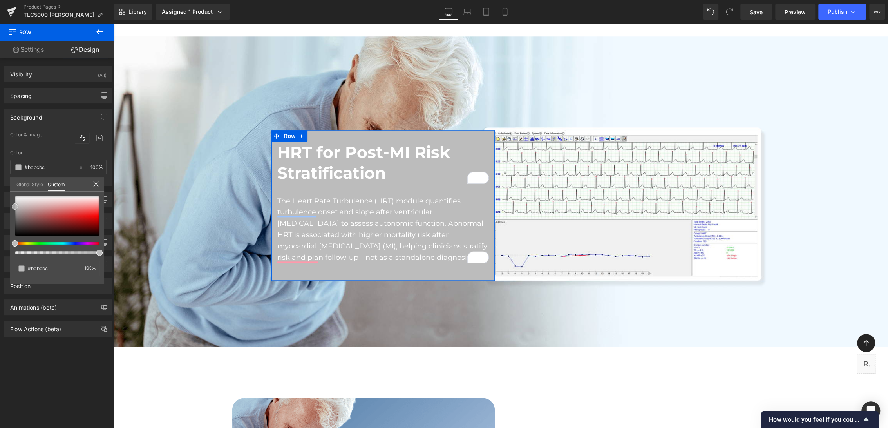
click at [15, 206] on div at bounding box center [57, 215] width 85 height 39
type input "95"
type input "84"
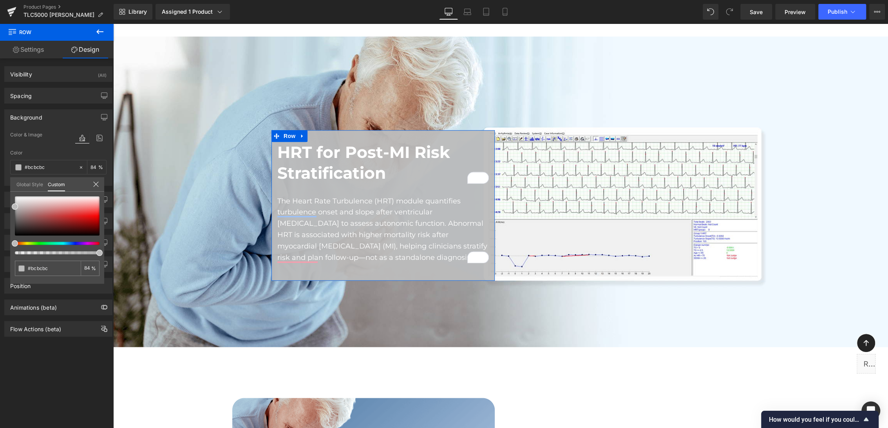
type input "76"
type input "70"
type input "65"
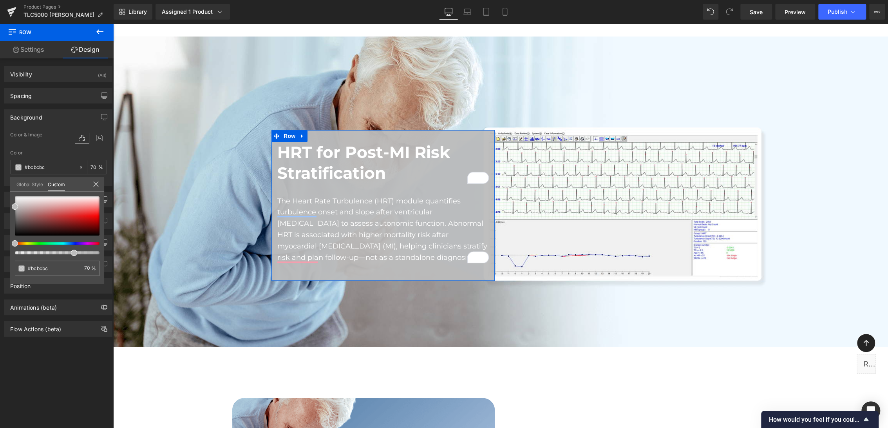
type input "65"
type input "63"
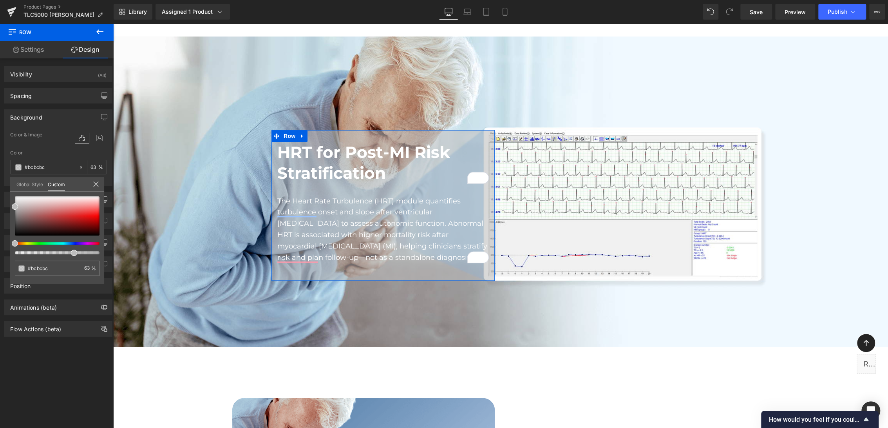
type input "57"
type input "56"
drag, startPoint x: 96, startPoint y: 253, endPoint x: 57, endPoint y: 255, distance: 39.6
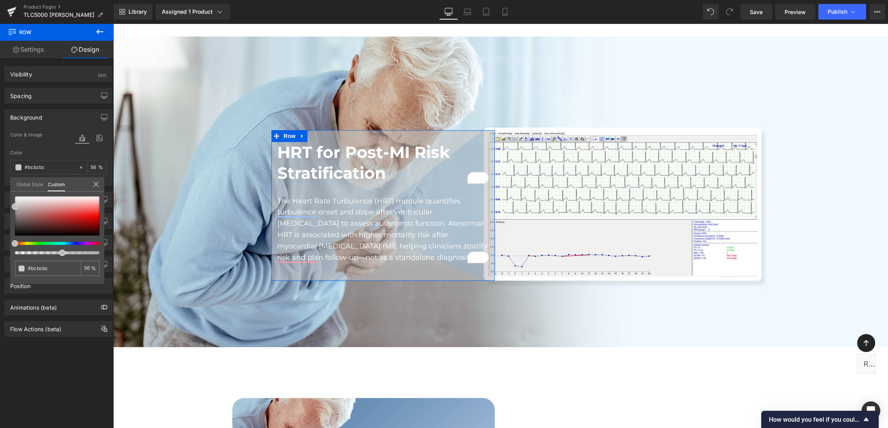
click at [57, 255] on div "#bcbcbc 56 %" at bounding box center [57, 239] width 94 height 87
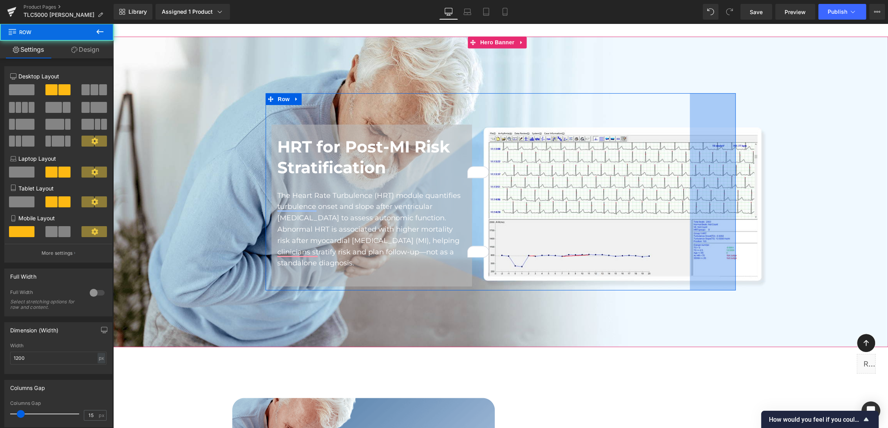
scroll to position [3811, 0]
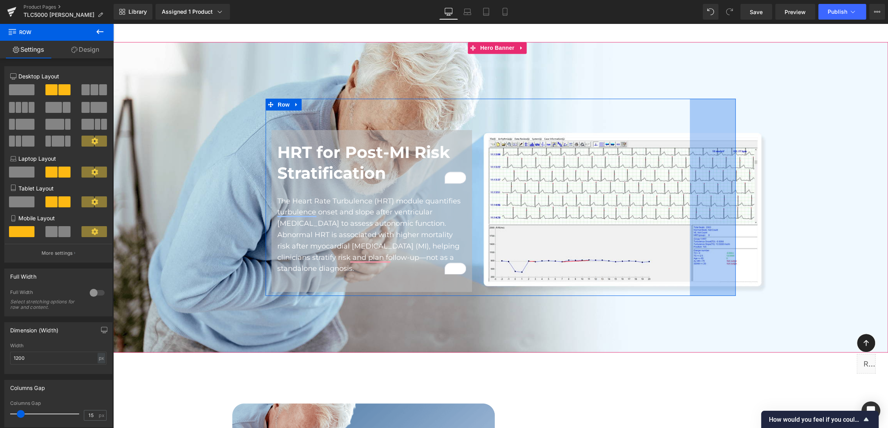
drag, startPoint x: 730, startPoint y: 158, endPoint x: 684, endPoint y: 154, distance: 45.9
click at [684, 154] on div "HRT for Post-MI Risk Stratification Heading The Heart Rate Turbulence (HRT) mod…" at bounding box center [500, 196] width 470 height 197
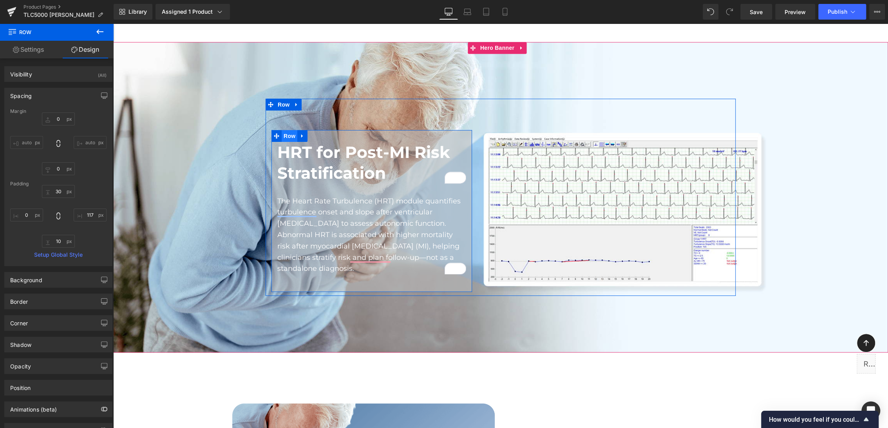
click at [288, 130] on span "Row" at bounding box center [290, 136] width 16 height 12
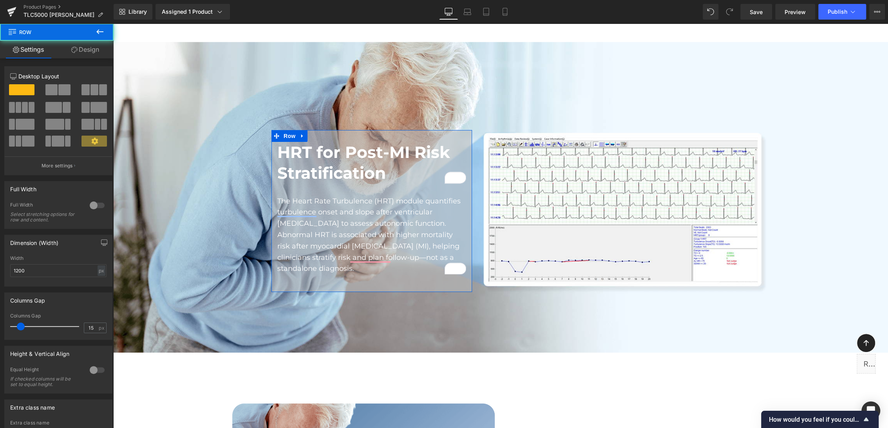
click at [90, 49] on link "Design" at bounding box center [85, 50] width 57 height 18
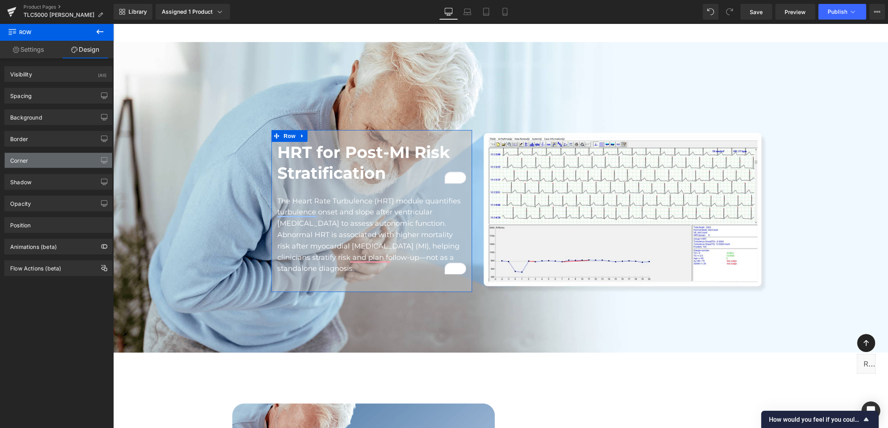
click at [48, 161] on div "Corner" at bounding box center [58, 160] width 107 height 15
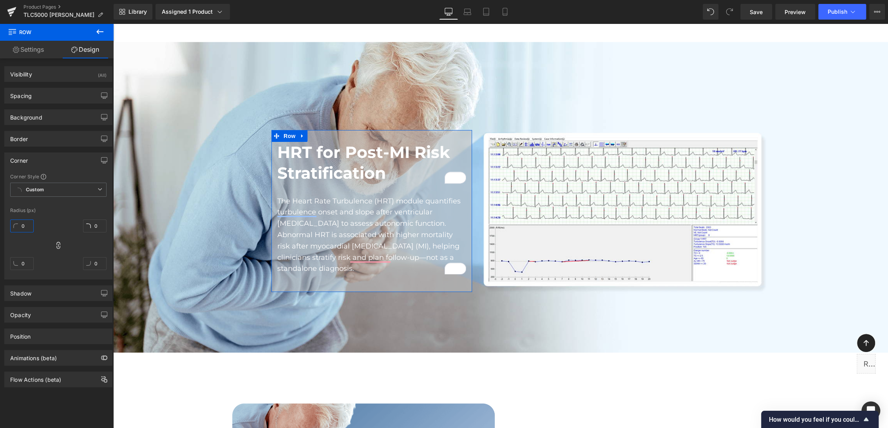
click at [24, 221] on input "0" at bounding box center [21, 225] width 23 height 13
type input "1"
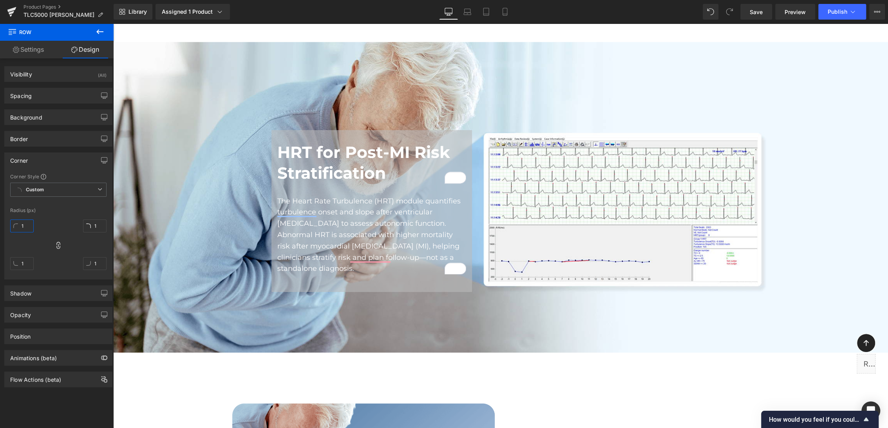
type input "12"
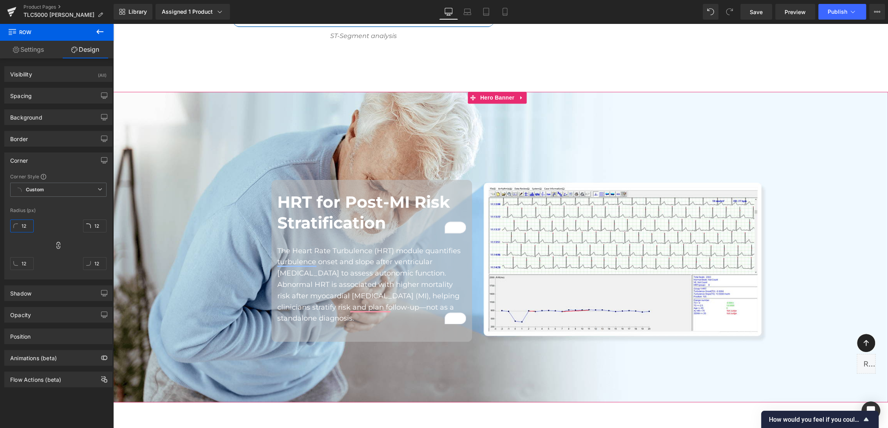
scroll to position [3724, 0]
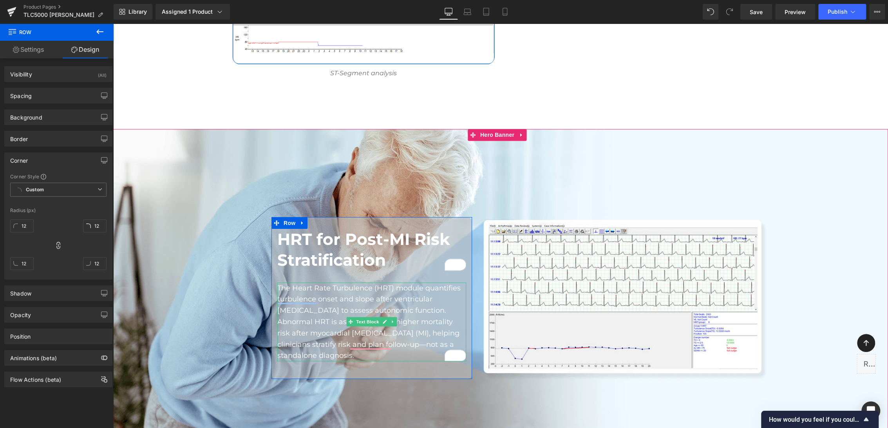
click at [346, 359] on div at bounding box center [371, 360] width 189 height 2
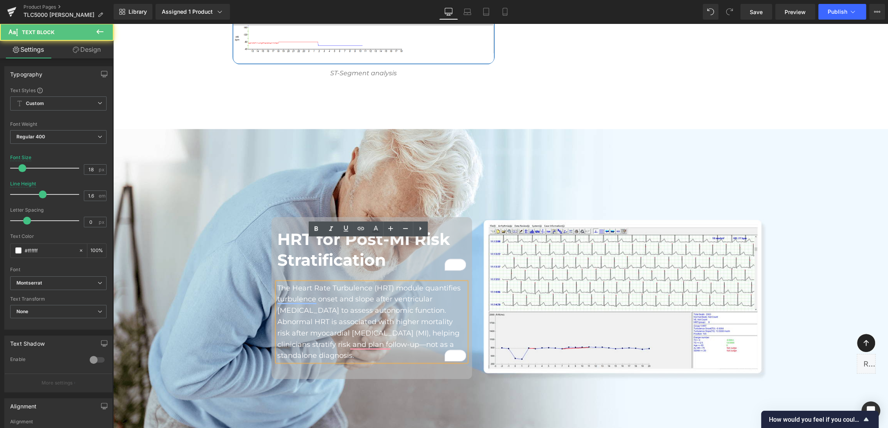
click at [718, 185] on div "HRT for Post-MI Risk Stratification Heading The Heart Rate Turbulence (HRT) mod…" at bounding box center [500, 283] width 470 height 197
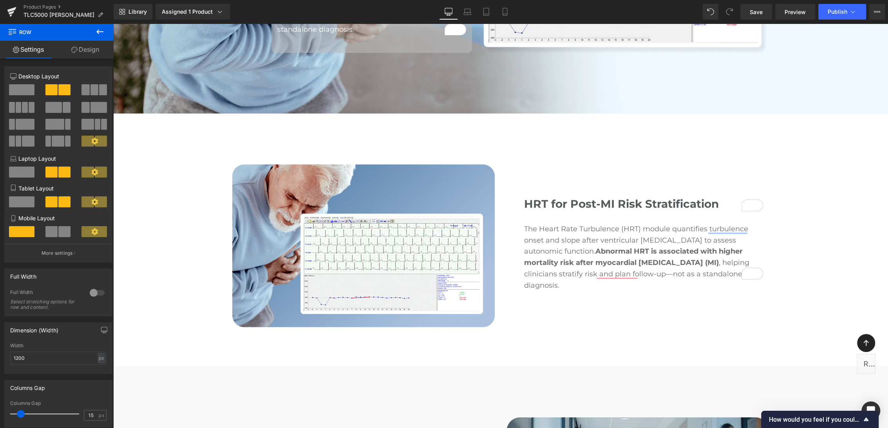
scroll to position [3898, 0]
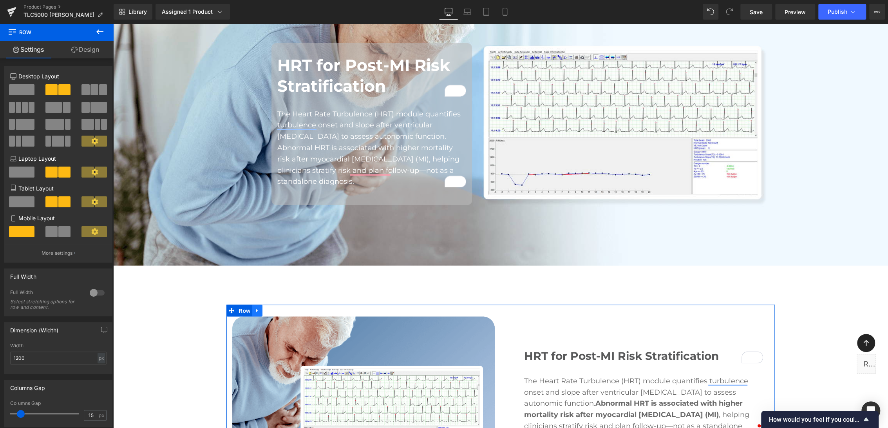
click at [255, 307] on icon at bounding box center [257, 310] width 5 height 6
click at [276, 307] on icon at bounding box center [277, 309] width 5 height 5
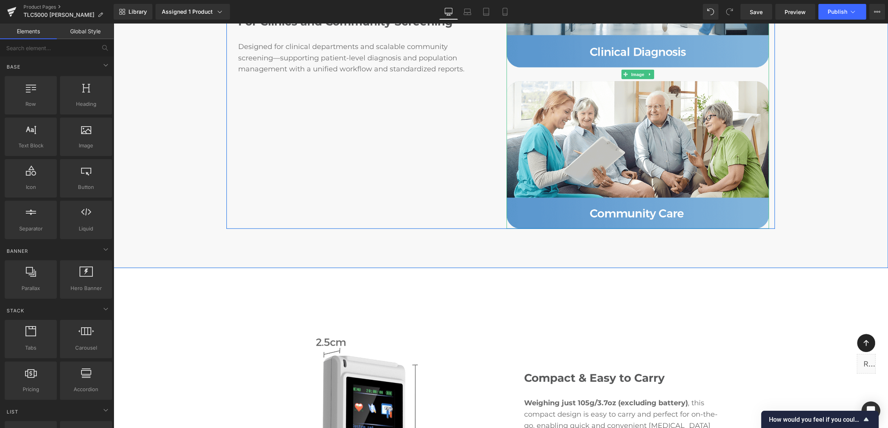
scroll to position [3985, 0]
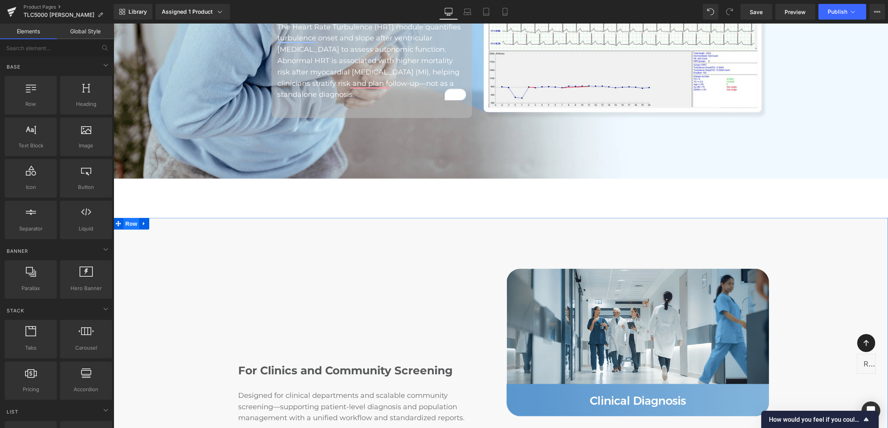
click at [126, 217] on span "Row" at bounding box center [131, 223] width 16 height 12
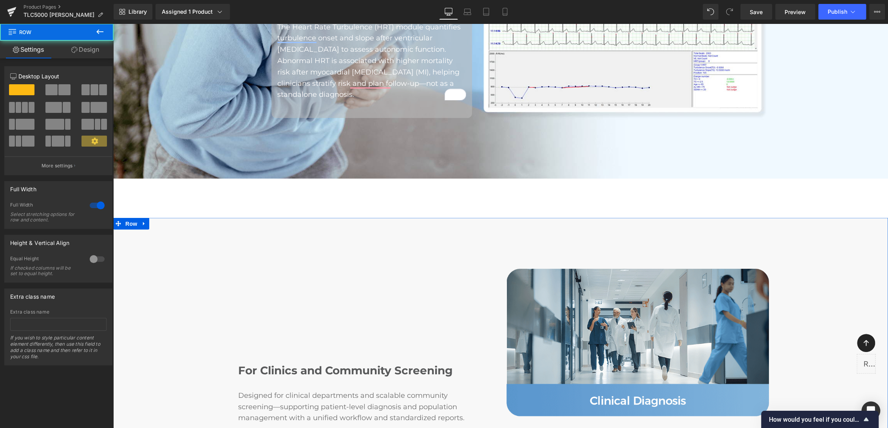
click at [79, 49] on link "Design" at bounding box center [85, 50] width 57 height 18
click at [0, 0] on div "Spacing" at bounding box center [0, 0] width 0 height 0
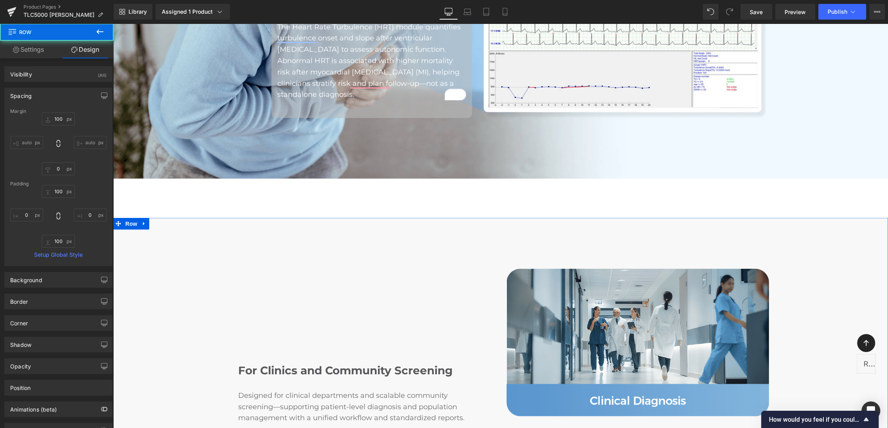
type input "100"
type input "0"
type input "100"
type input "0"
type input "100"
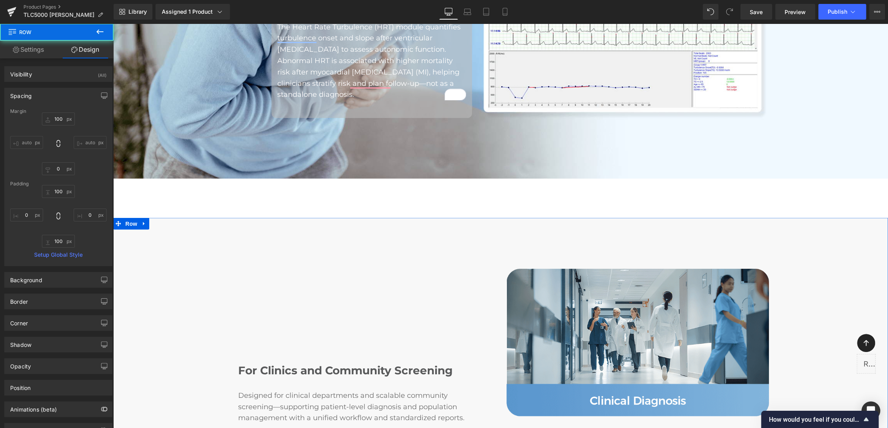
type input "0"
click at [58, 118] on input "100" at bounding box center [58, 118] width 33 height 13
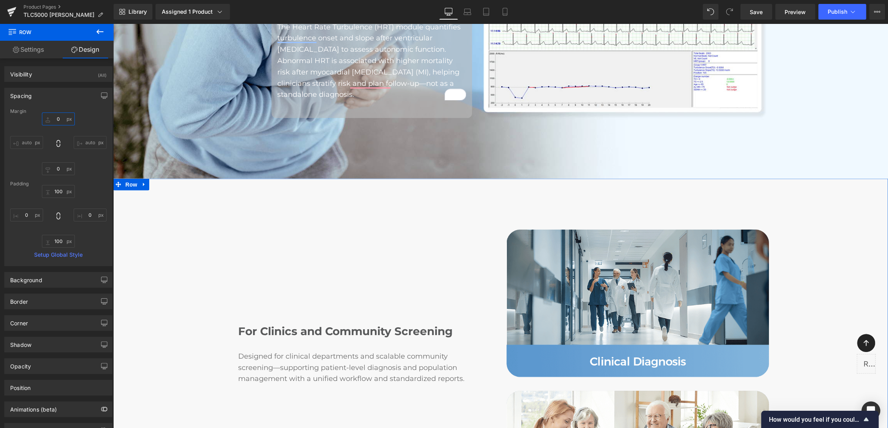
type input "0"
click at [81, 126] on div "0 0 auto auto 0px 0 auto auto" at bounding box center [58, 143] width 96 height 63
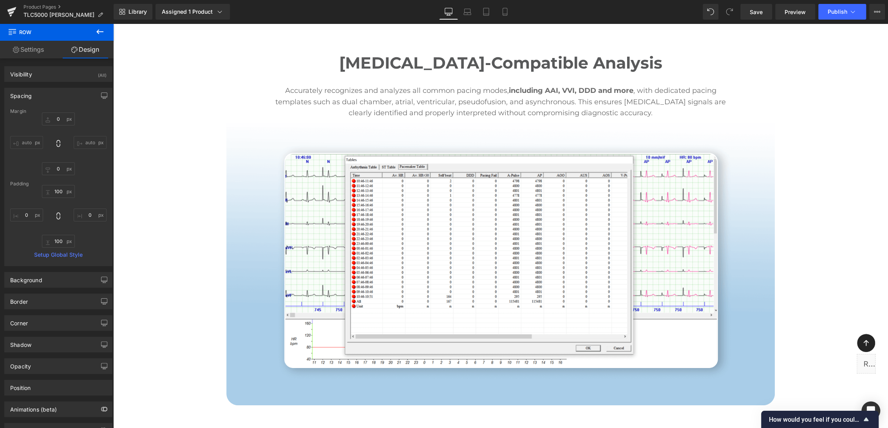
scroll to position [2767, 0]
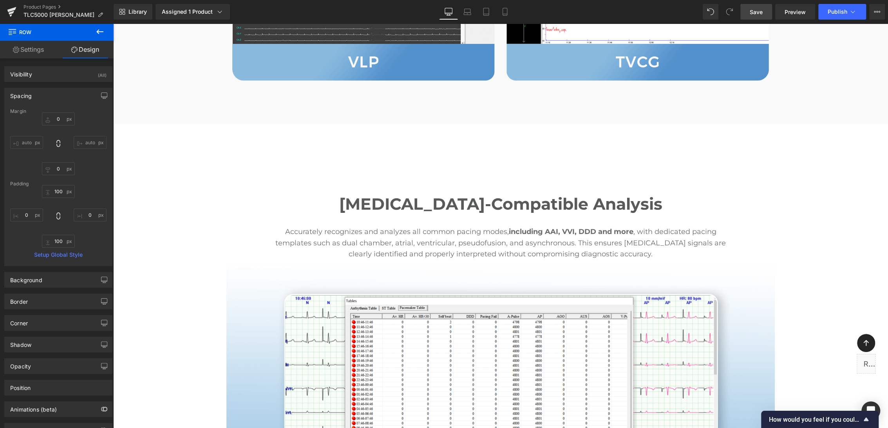
click at [748, 13] on link "Save" at bounding box center [756, 12] width 32 height 16
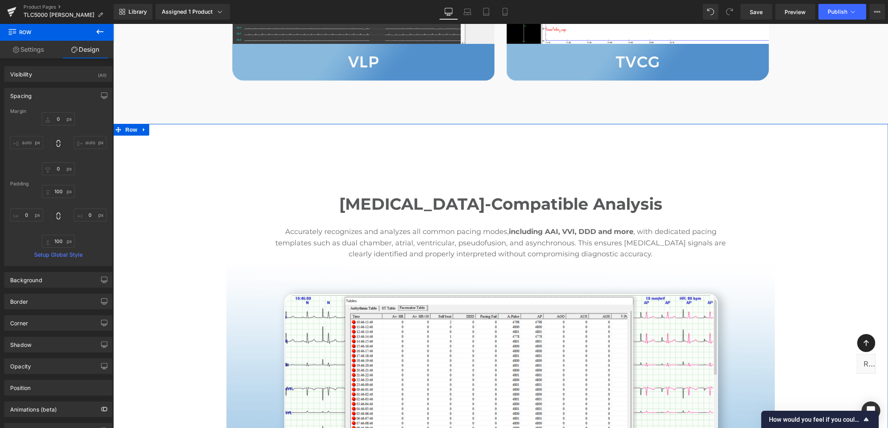
drag, startPoint x: 776, startPoint y: 177, endPoint x: 764, endPoint y: 181, distance: 12.3
click at [776, 177] on div "[MEDICAL_DATA]-Compatible Analysis Heading Accurately recognizes and analyzes a…" at bounding box center [500, 362] width 775 height 446
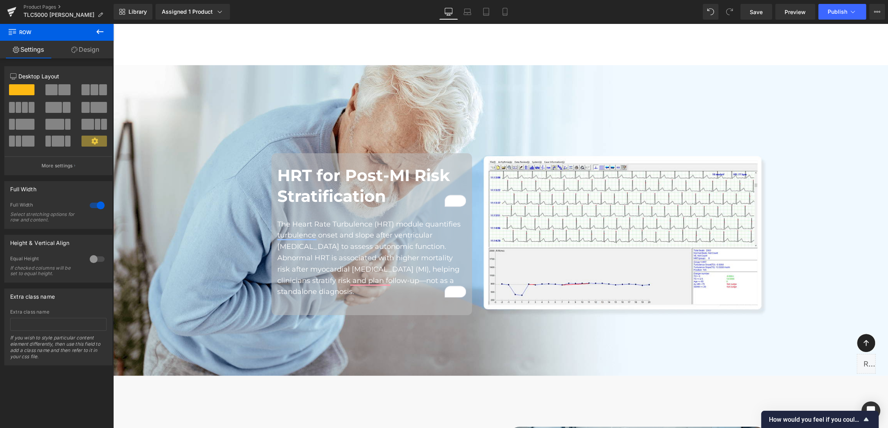
scroll to position [3768, 0]
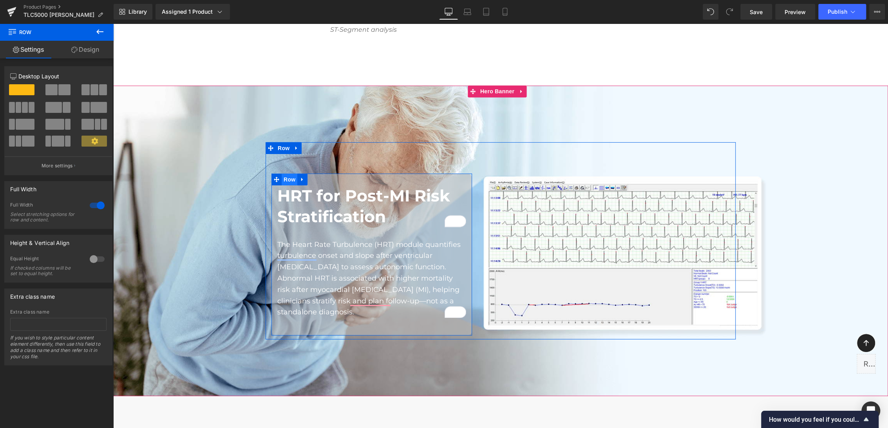
click at [282, 173] on span "Row" at bounding box center [290, 179] width 16 height 12
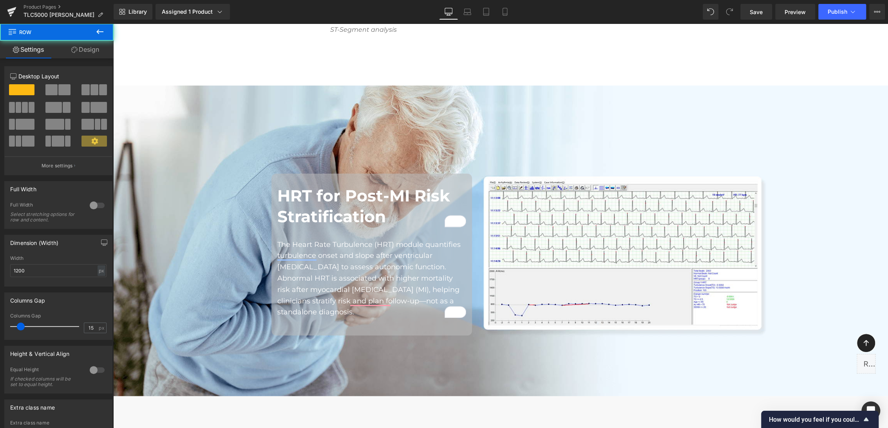
click at [87, 35] on button at bounding box center [99, 31] width 27 height 17
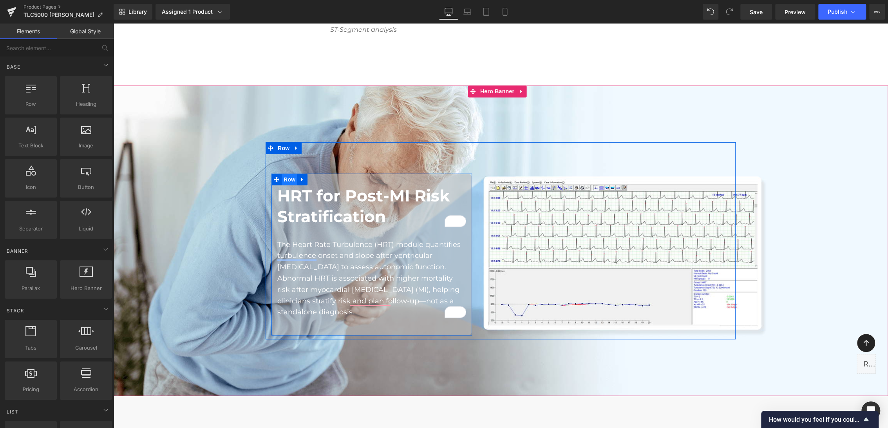
click at [282, 173] on span "Row" at bounding box center [290, 179] width 16 height 12
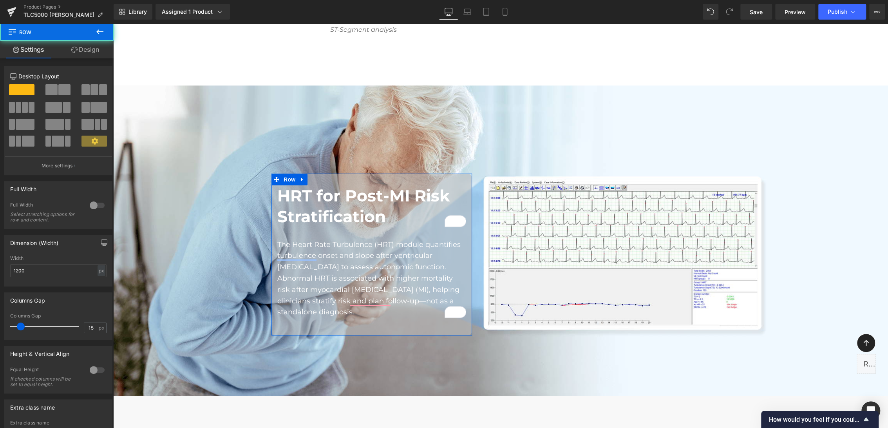
click at [77, 47] on link "Design" at bounding box center [85, 50] width 57 height 18
click at [0, 0] on div "Background" at bounding box center [0, 0] width 0 height 0
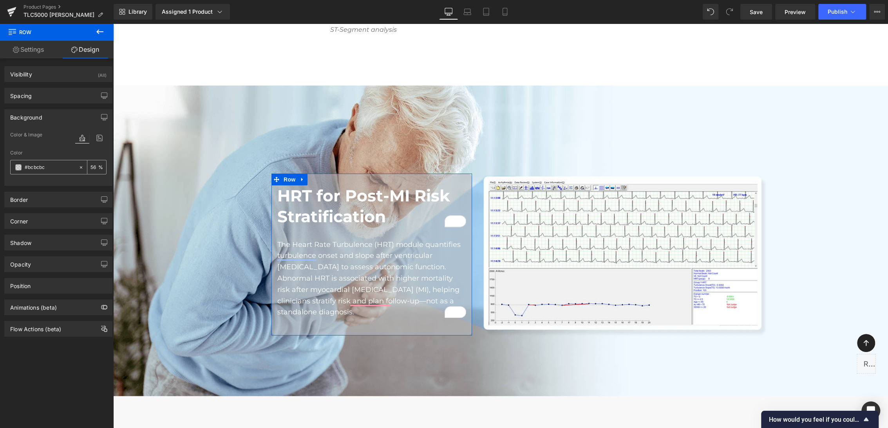
click at [19, 166] on span at bounding box center [18, 167] width 6 height 6
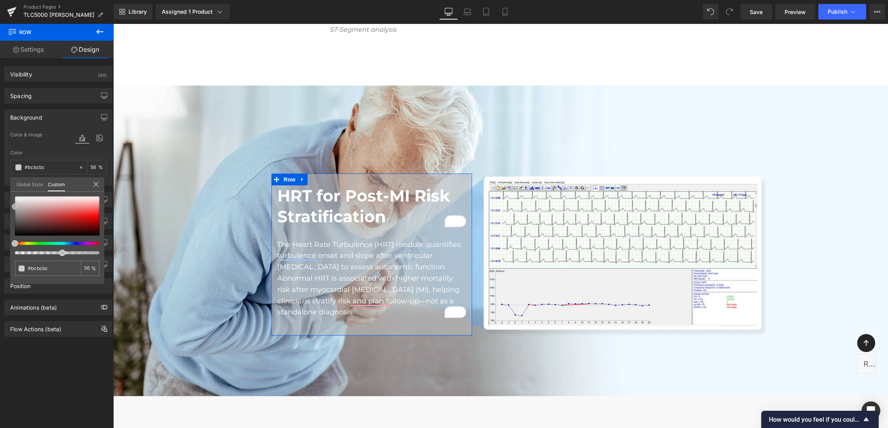
type input "#898989"
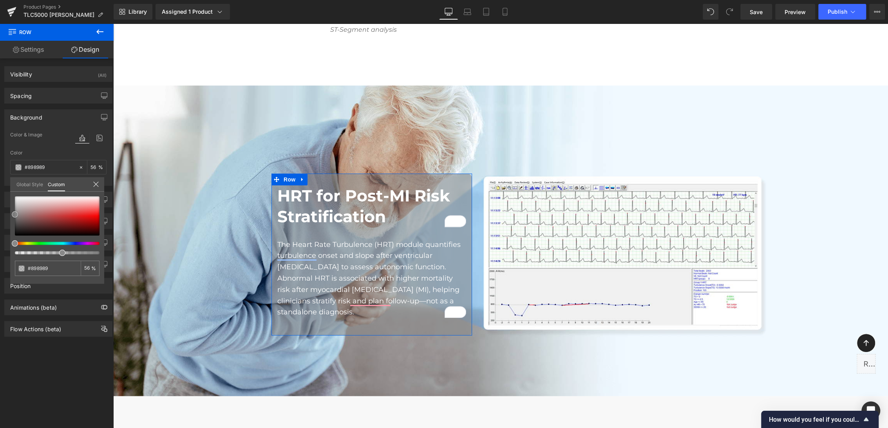
type input "#8c8c8c"
type input "#8e8e8e"
type input "#939393"
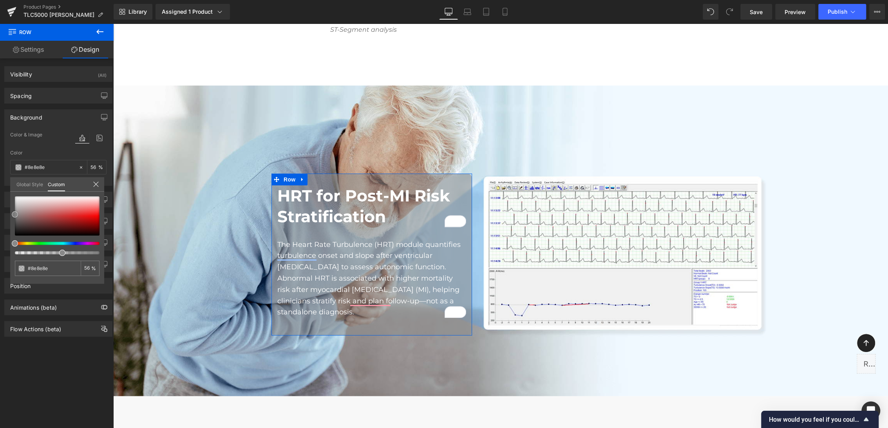
type input "#939393"
type input "#8e8e8e"
type input "#7f7f7f"
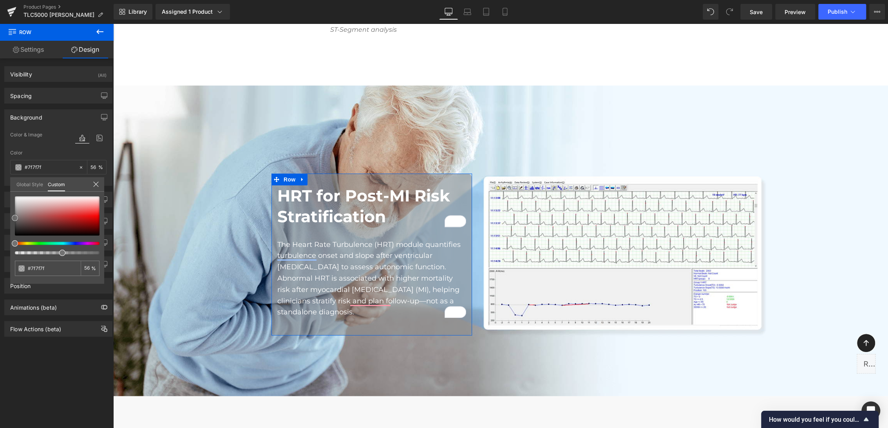
type input "#727272"
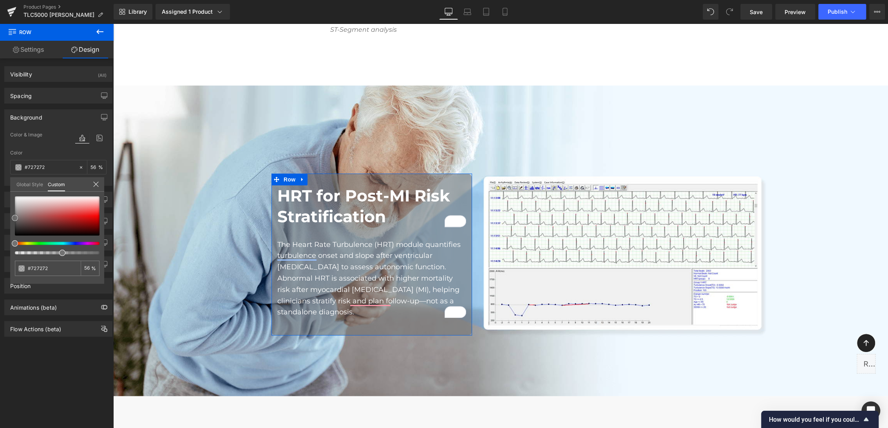
type input "#757575"
click at [15, 217] on div at bounding box center [57, 215] width 85 height 39
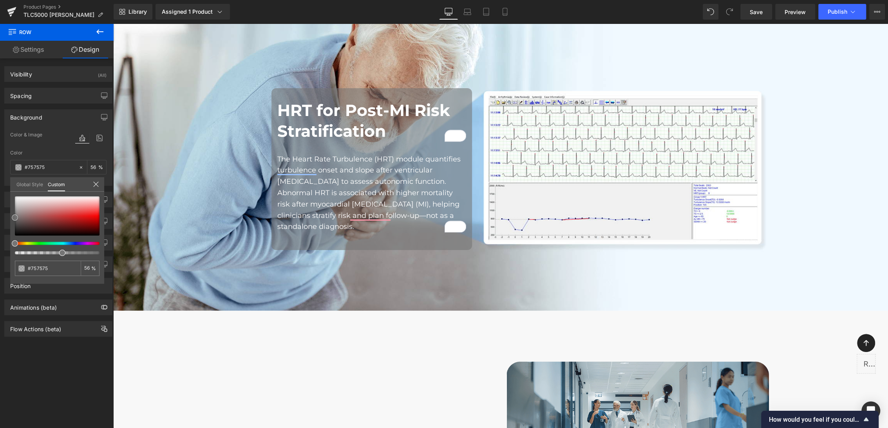
scroll to position [3855, 0]
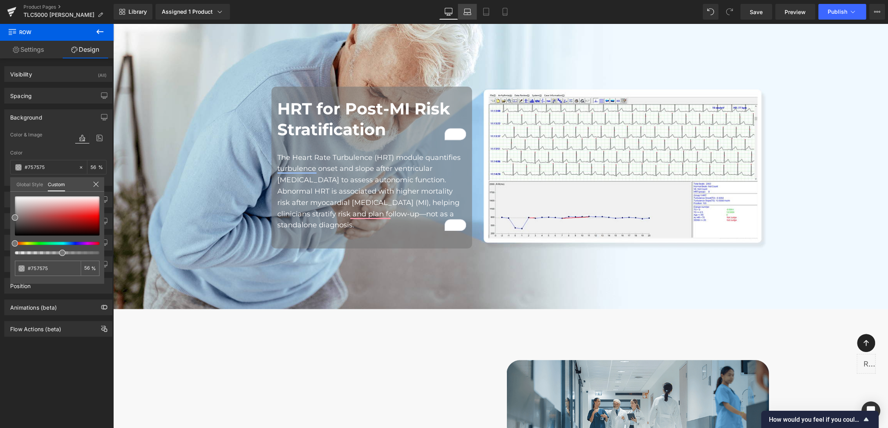
click at [471, 8] on link "Laptop" at bounding box center [467, 12] width 19 height 16
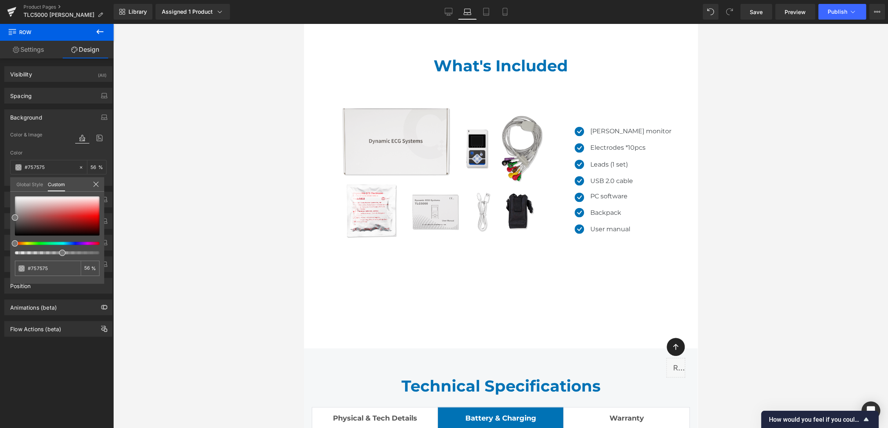
scroll to position [2933, 0]
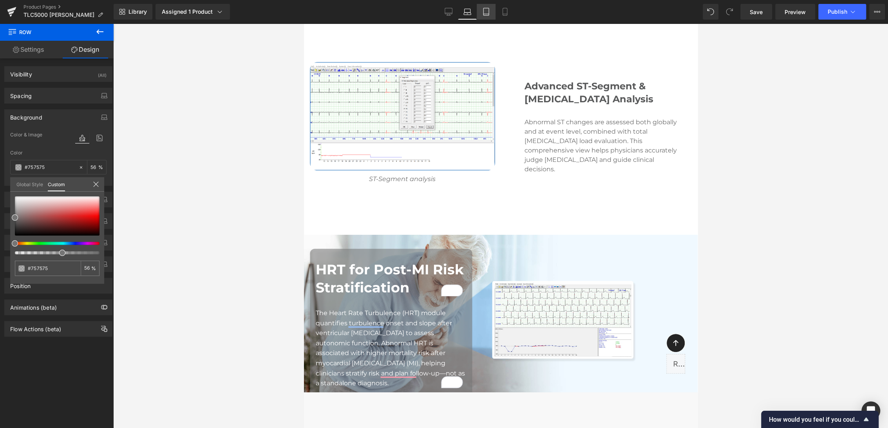
click at [488, 13] on icon at bounding box center [486, 12] width 8 height 8
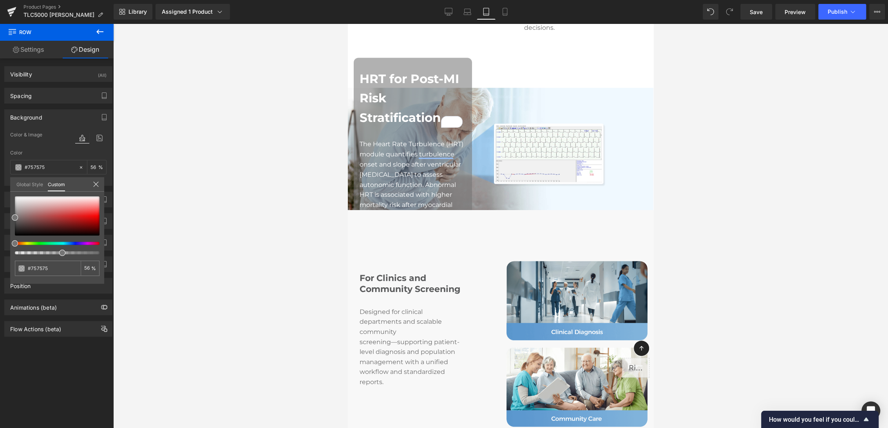
type input "56"
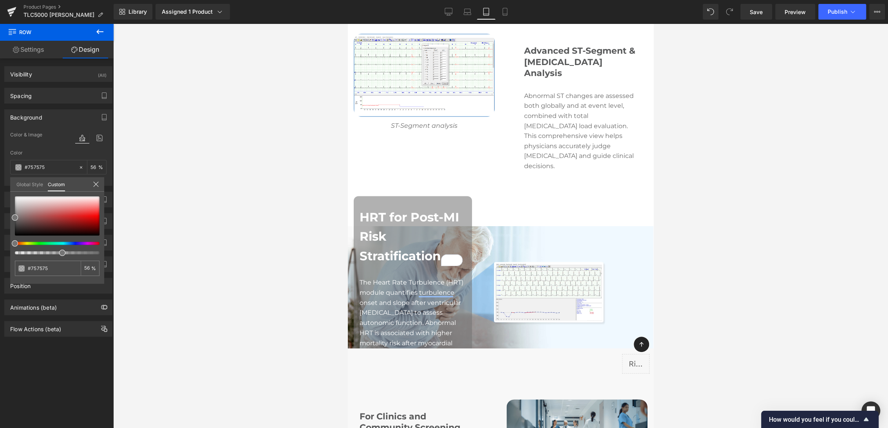
click at [414, 213] on body "Skip to content Submit Close search HOME PRODUCTS .cls-1{fill:#231f20}" at bounding box center [500, 30] width 305 height 5553
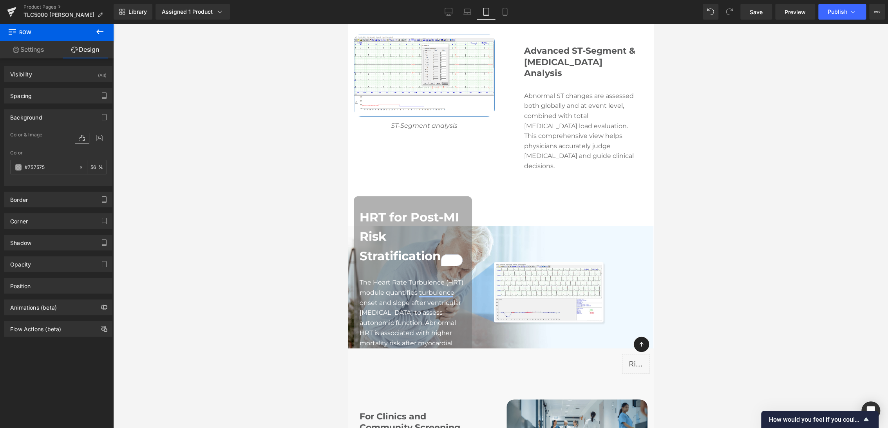
click at [551, 45] on span "Advanced ST-Segment & [MEDICAL_DATA] Analysis" at bounding box center [579, 61] width 111 height 33
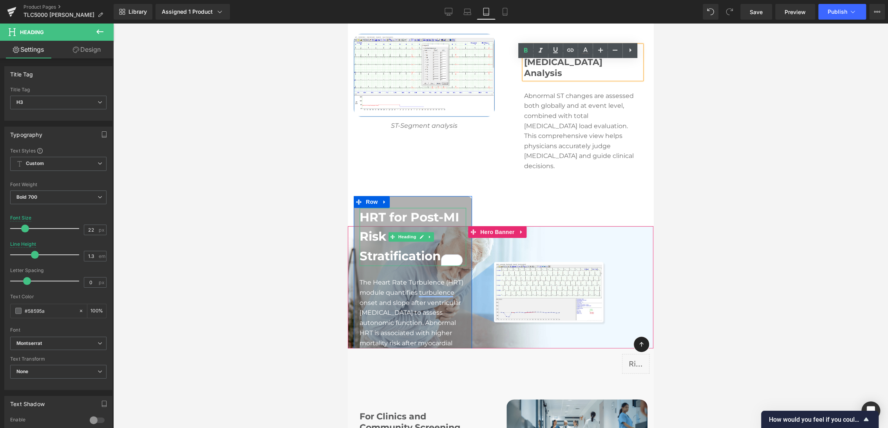
click at [380, 208] on h2 "HRT for Post-MI Risk Stratification" at bounding box center [412, 237] width 107 height 58
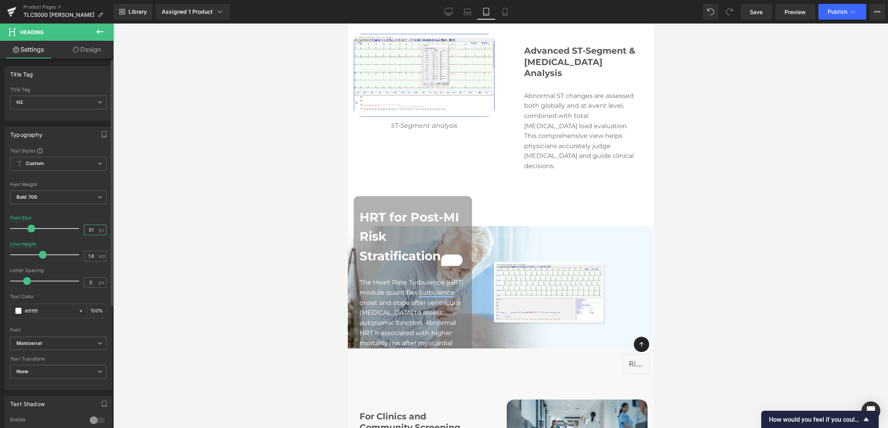
drag, startPoint x: 90, startPoint y: 229, endPoint x: 83, endPoint y: 229, distance: 7.0
click at [84, 229] on input "31" at bounding box center [91, 230] width 14 height 10
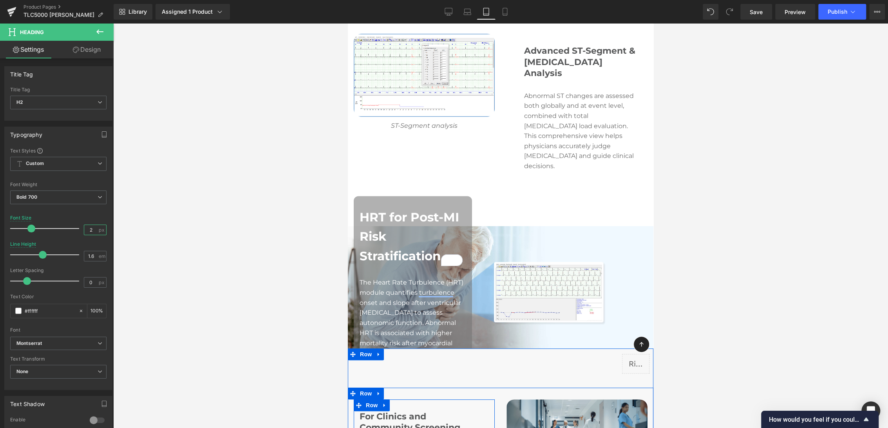
type input "22"
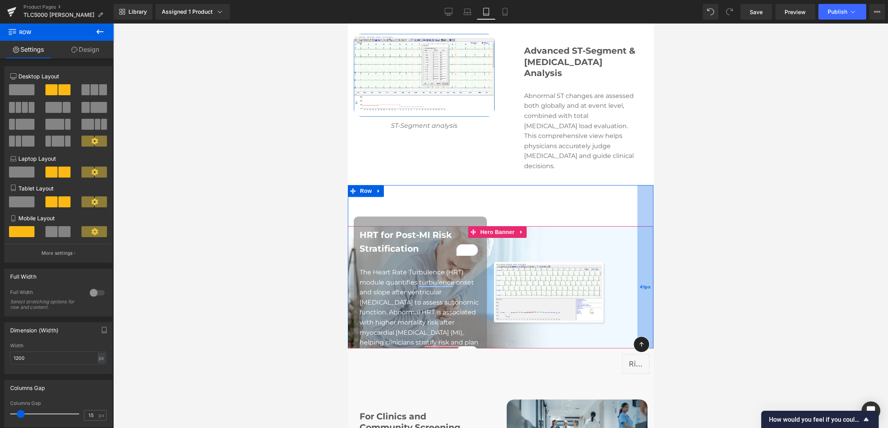
drag, startPoint x: 615, startPoint y: 263, endPoint x: 645, endPoint y: 271, distance: 30.9
click at [645, 271] on div "41px" at bounding box center [645, 287] width 16 height 204
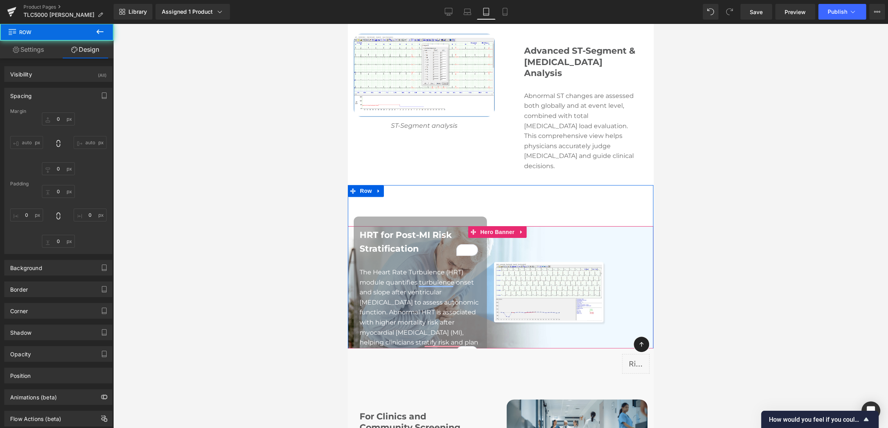
type input "0"
type input "30"
type input "41"
type input "10"
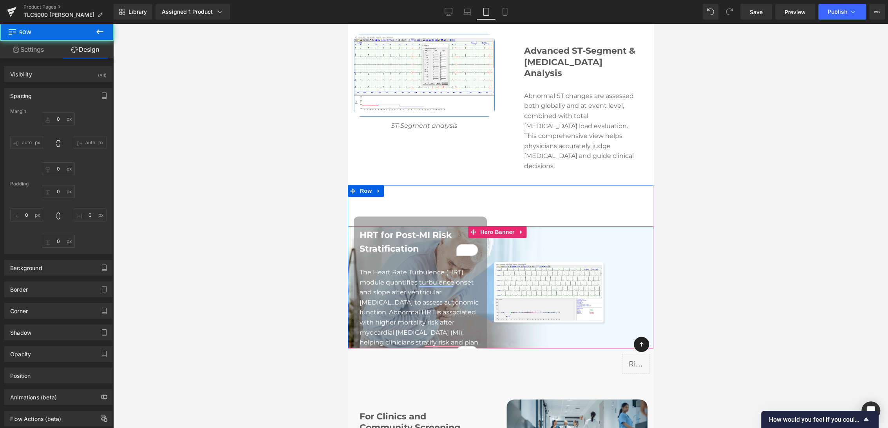
type input "0"
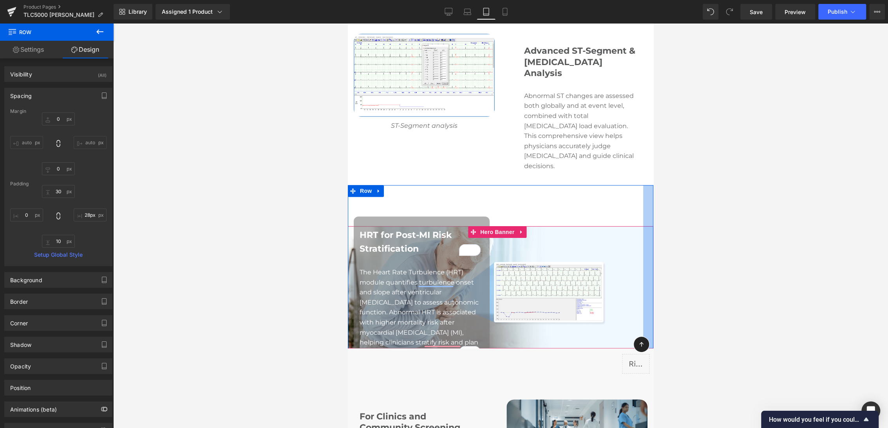
type input "29px"
drag, startPoint x: 635, startPoint y: 269, endPoint x: 640, endPoint y: 269, distance: 5.1
click at [642, 269] on div at bounding box center [647, 287] width 11 height 204
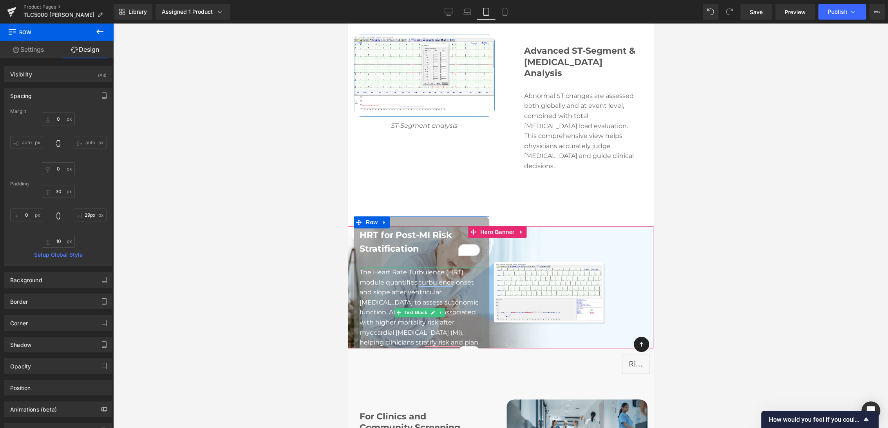
click at [406, 267] on p "The Heart Rate Turbulence (HRT) module quantifies turbulence onset and slope af…" at bounding box center [421, 317] width 124 height 100
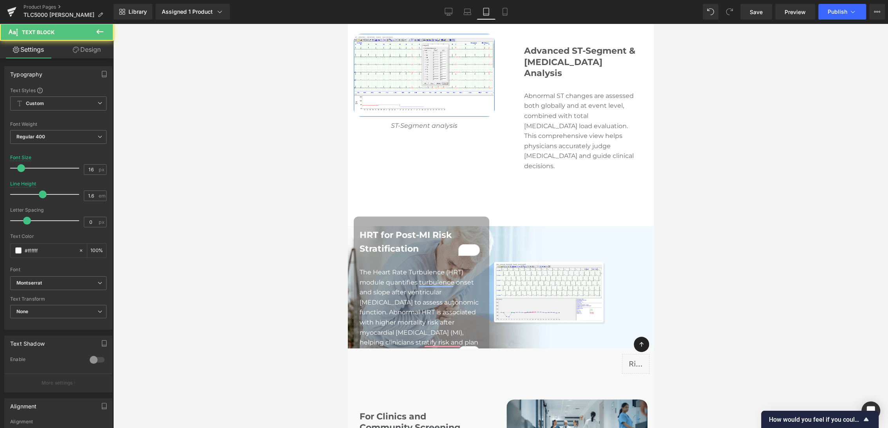
click at [81, 49] on link "Design" at bounding box center [86, 50] width 57 height 18
click at [0, 0] on div "Spacing" at bounding box center [0, 0] width 0 height 0
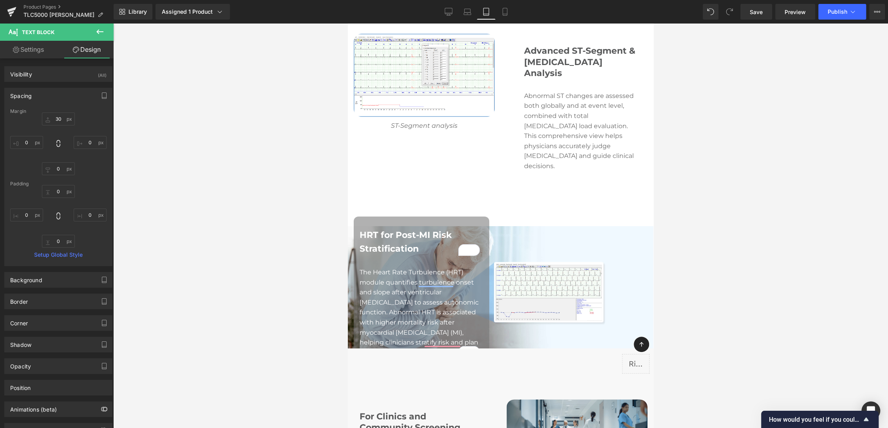
type input "30"
type input "0"
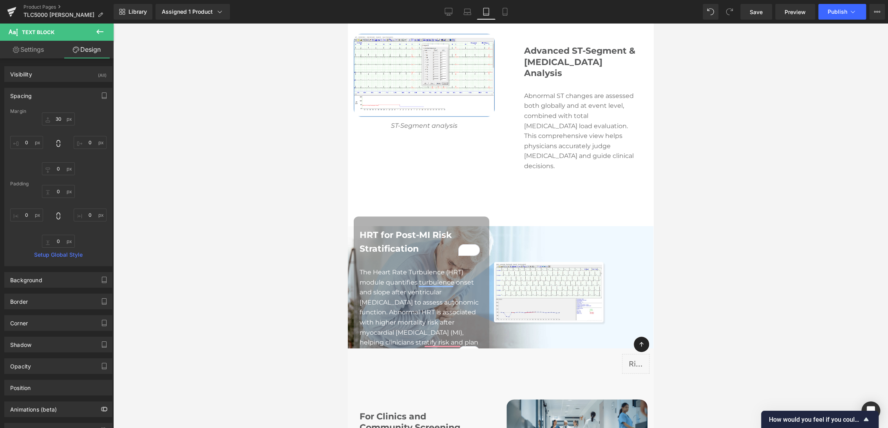
type input "0"
click at [58, 118] on input "30" at bounding box center [58, 118] width 33 height 13
click at [508, 16] on link "Mobile" at bounding box center [504, 12] width 19 height 16
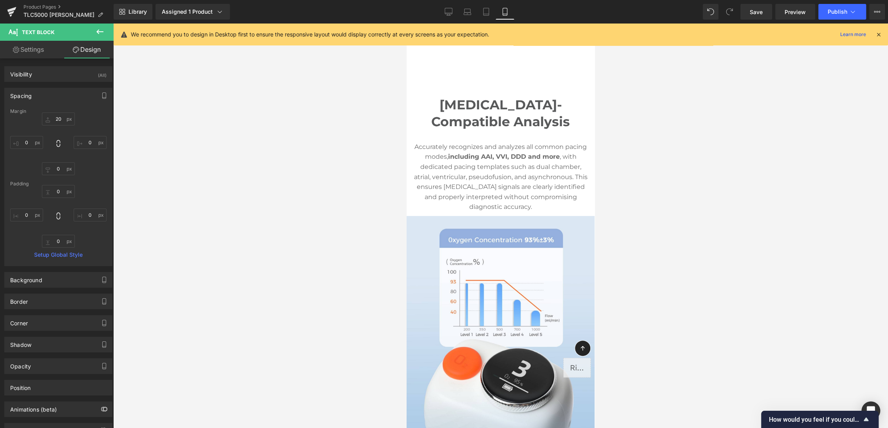
type input "30"
type input "0"
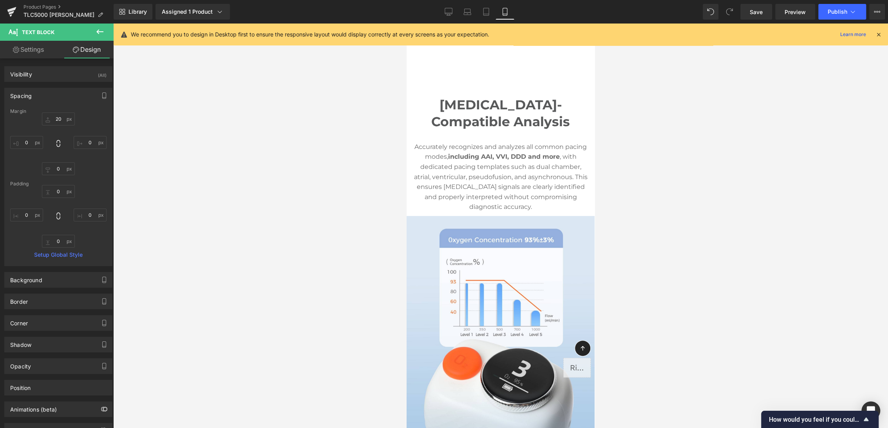
type input "0"
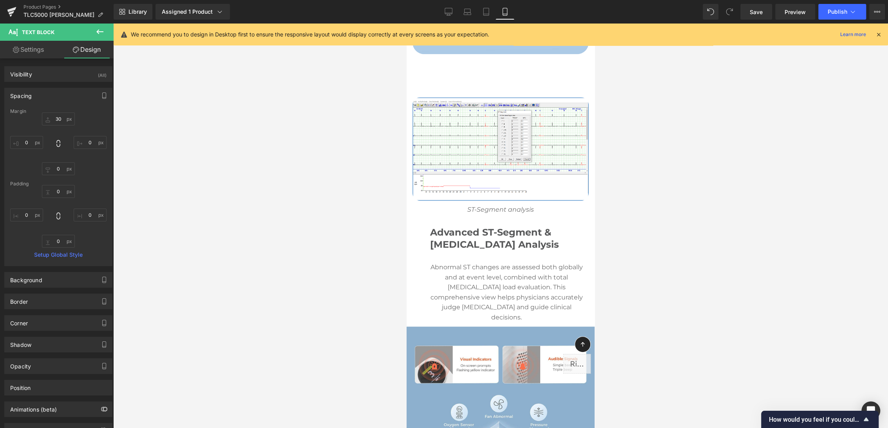
scroll to position [0, 0]
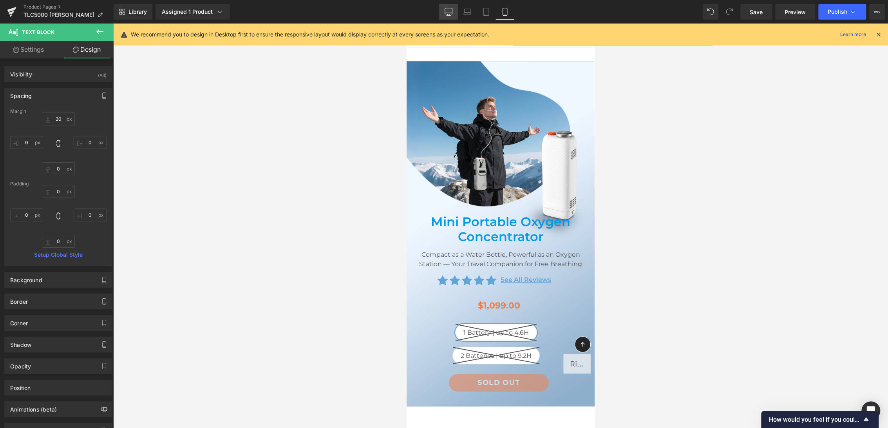
click at [448, 9] on icon at bounding box center [448, 12] width 8 height 8
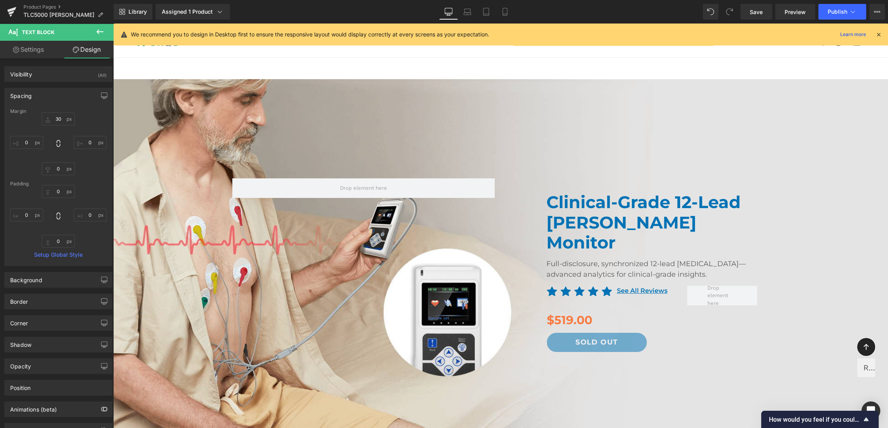
type input "30"
type input "0"
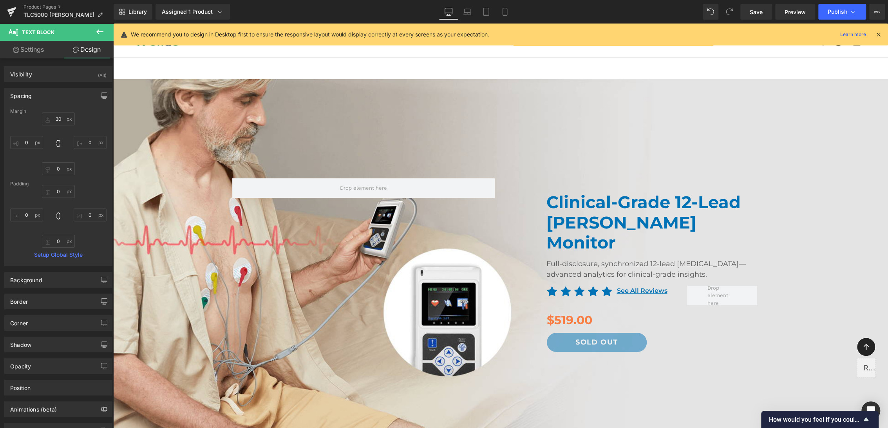
type input "0"
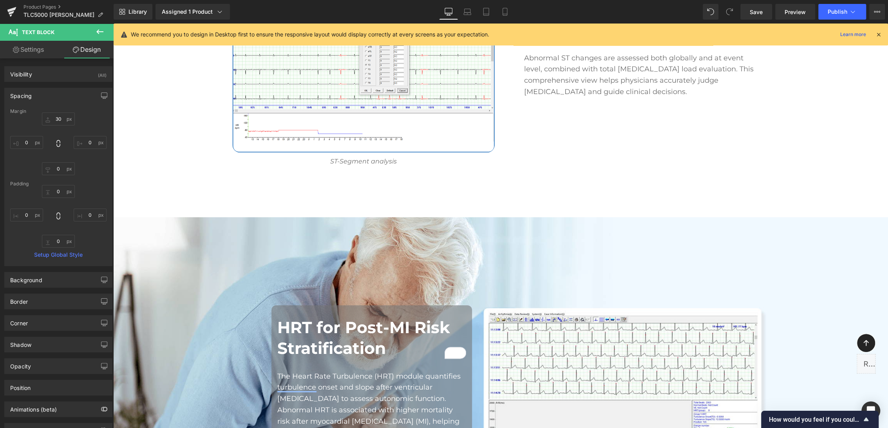
scroll to position [3702, 0]
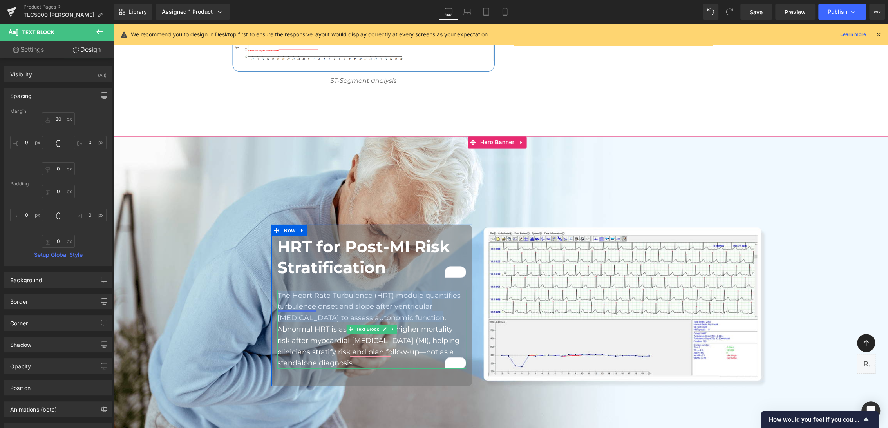
click at [282, 289] on p "The Heart Rate Turbulence (HRT) module quantifies turbulence onset and slope af…" at bounding box center [371, 328] width 189 height 79
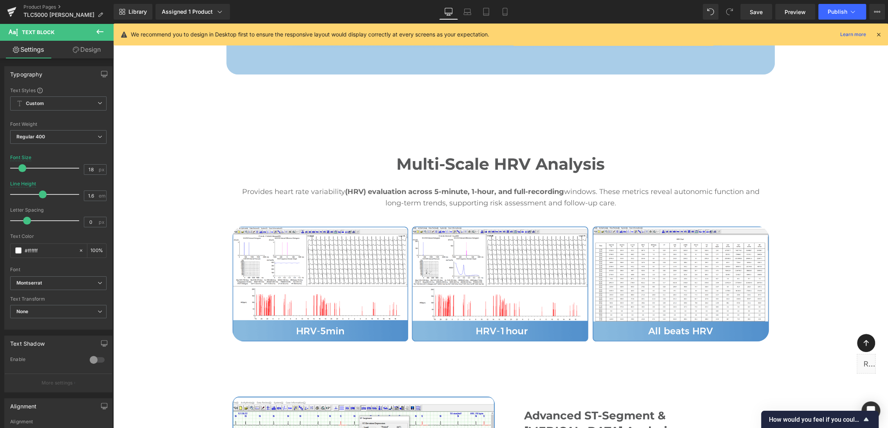
scroll to position [3528, 0]
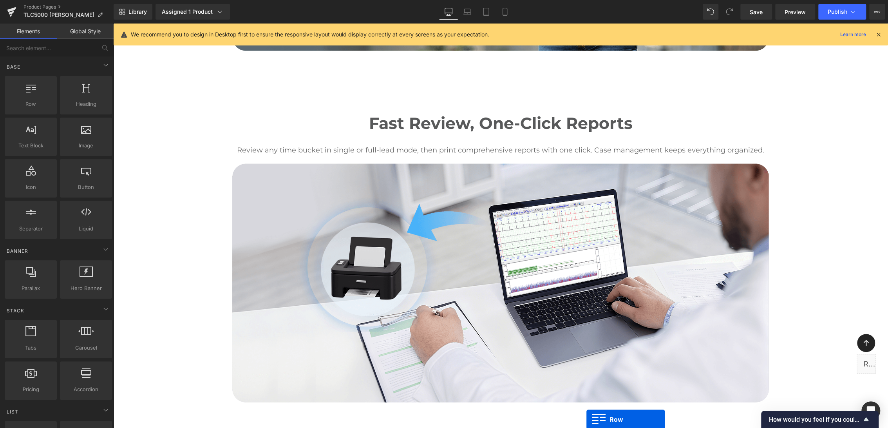
scroll to position [1630, 0]
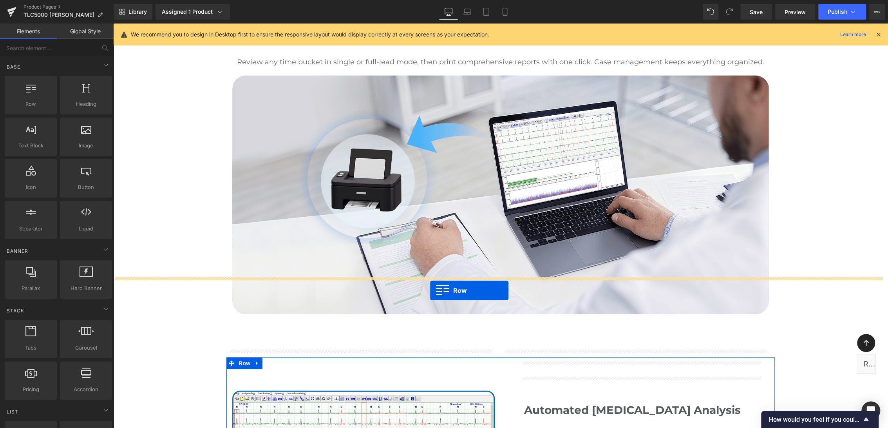
drag, startPoint x: 152, startPoint y: 126, endPoint x: 430, endPoint y: 290, distance: 322.8
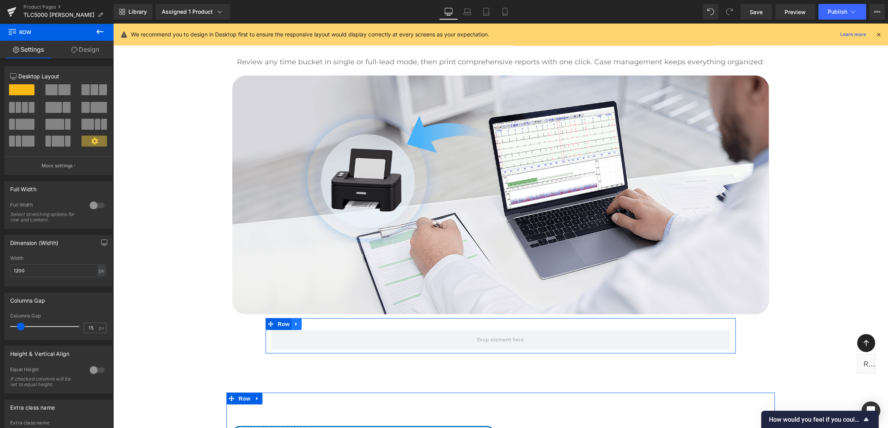
click at [294, 321] on icon at bounding box center [296, 324] width 5 height 6
click at [315, 318] on link at bounding box center [317, 324] width 10 height 12
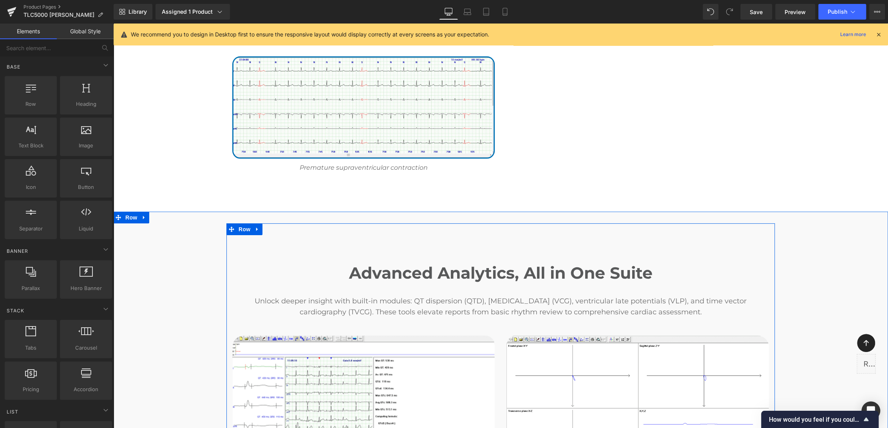
scroll to position [2121, 0]
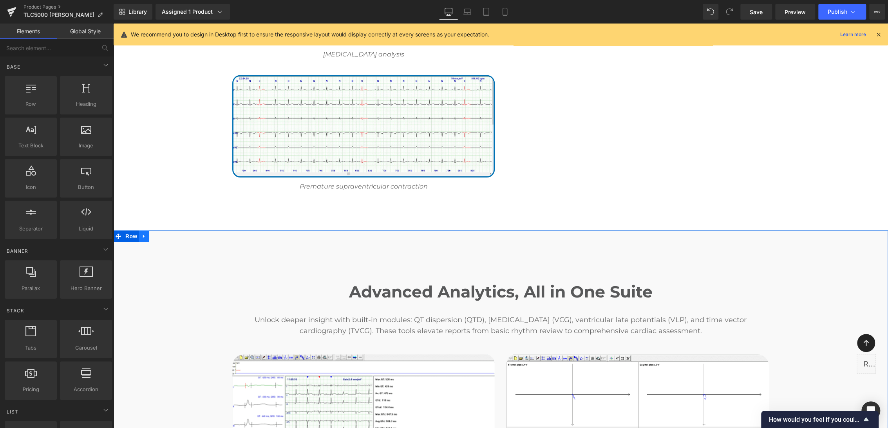
click at [139, 230] on link at bounding box center [144, 236] width 10 height 12
click at [153, 233] on icon at bounding box center [154, 235] width 5 height 5
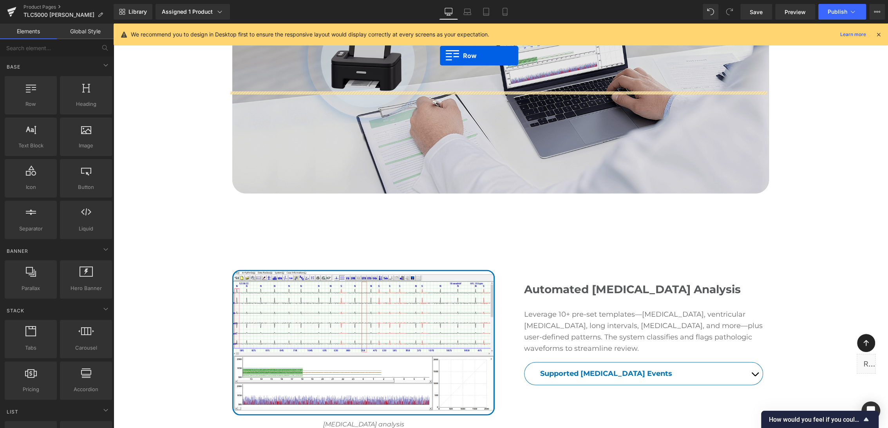
scroll to position [1735, 0]
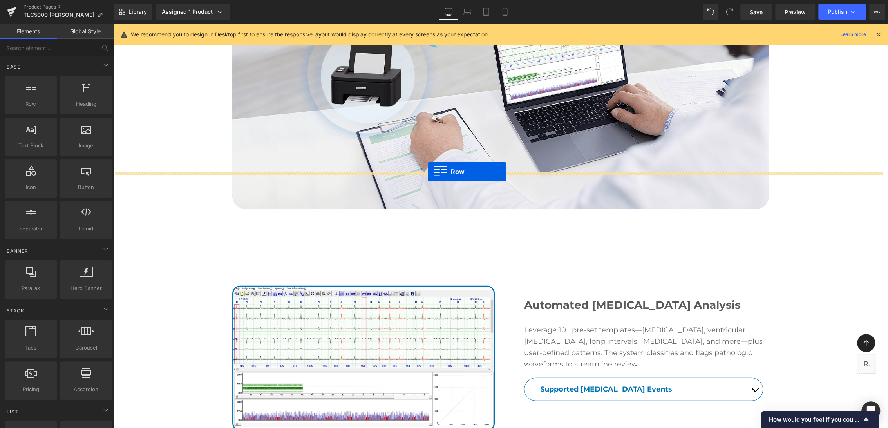
drag, startPoint x: 129, startPoint y: 150, endPoint x: 428, endPoint y: 172, distance: 299.2
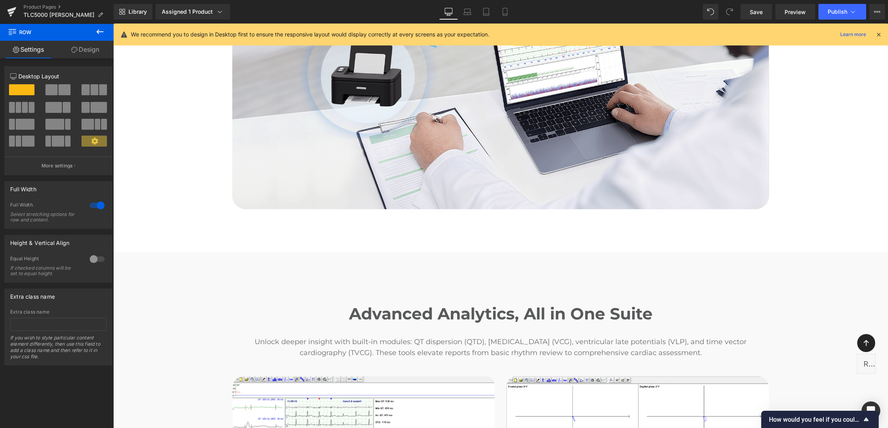
scroll to position [1910, 0]
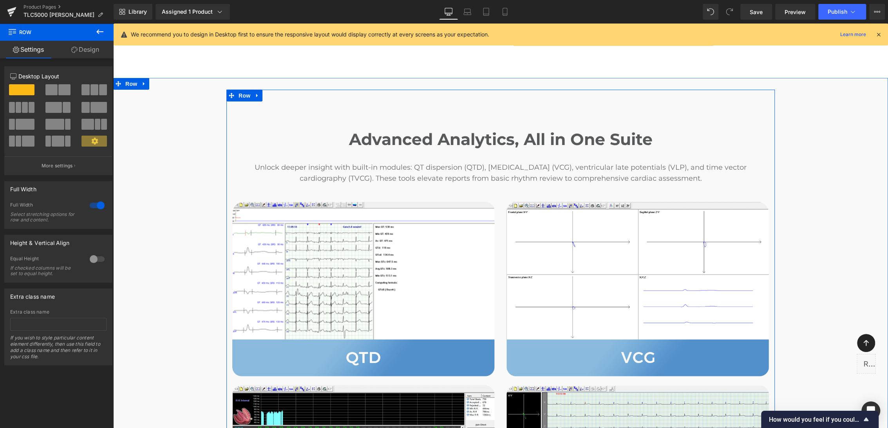
click at [365, 129] on h2 "Advanced Analytics, All in One Suite" at bounding box center [500, 139] width 536 height 21
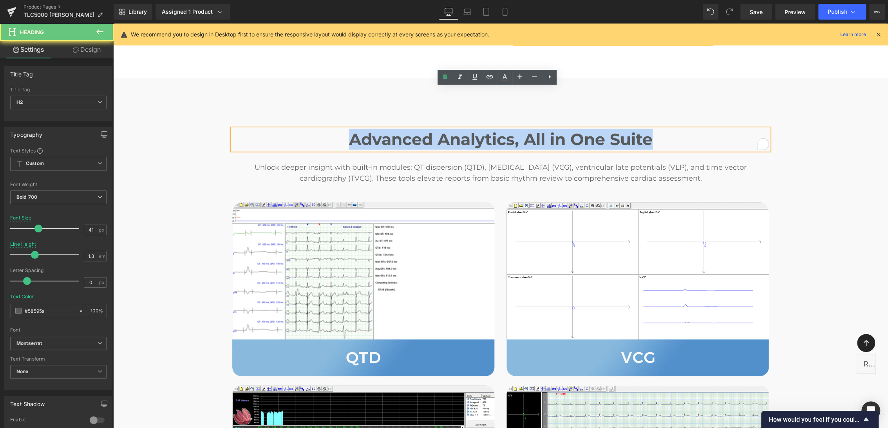
drag, startPoint x: 587, startPoint y: 112, endPoint x: 741, endPoint y: 100, distance: 153.9
click at [743, 129] on h2 "Advanced Analytics, All in One Suite" at bounding box center [500, 139] width 536 height 21
paste div "To enrich screen reader interactions, please activate Accessibility in Grammarl…"
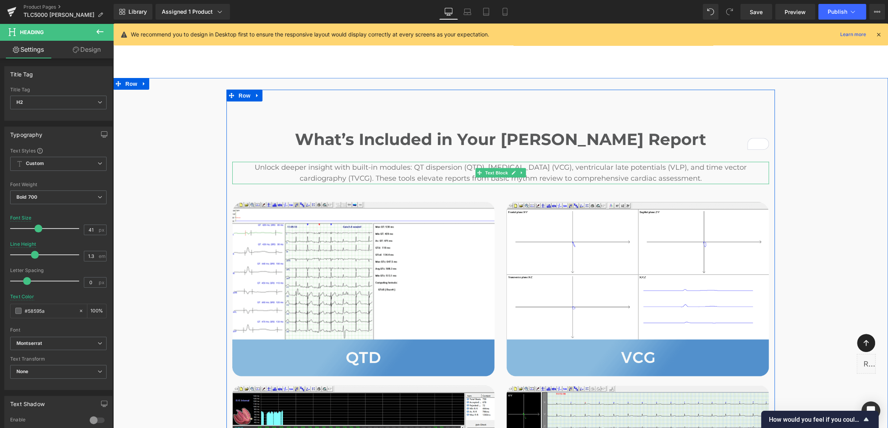
click at [423, 162] on p "Unlock deeper insight with built-in modules: QT dispersion (QTD), [MEDICAL_DATA…" at bounding box center [500, 173] width 536 height 23
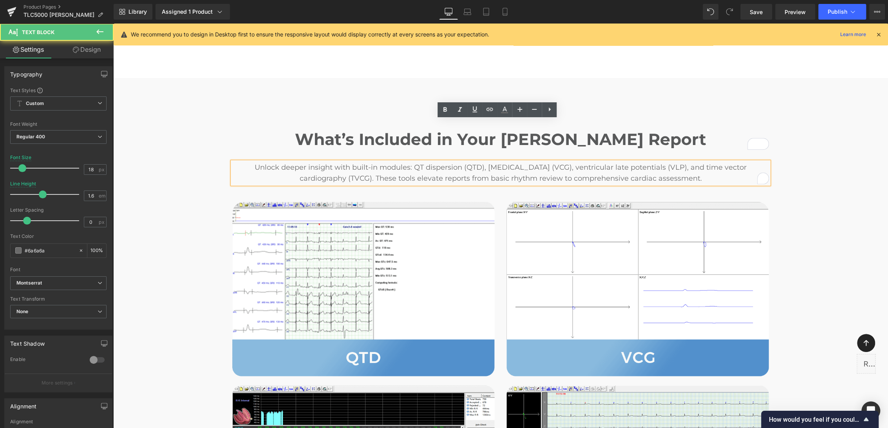
drag, startPoint x: 265, startPoint y: 128, endPoint x: 764, endPoint y: 133, distance: 498.9
click at [764, 162] on div "Unlock deeper insight with built-in modules: QT dispersion (QTD), [MEDICAL_DATA…" at bounding box center [500, 173] width 536 height 23
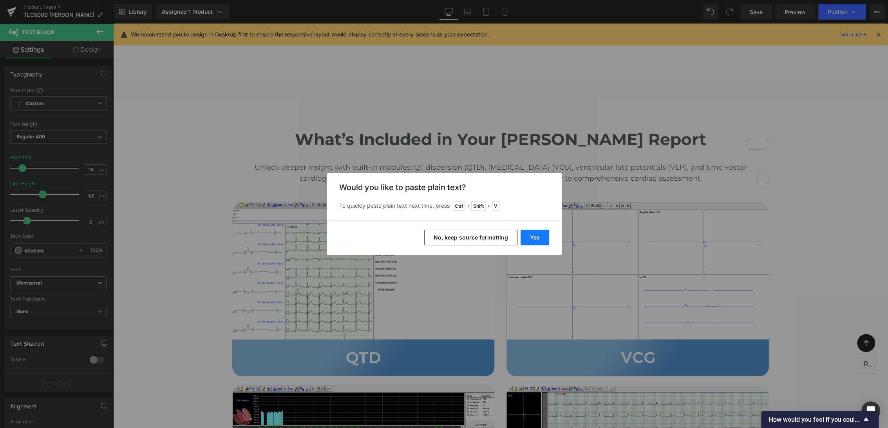
click at [533, 236] on button "Yes" at bounding box center [534, 237] width 29 height 16
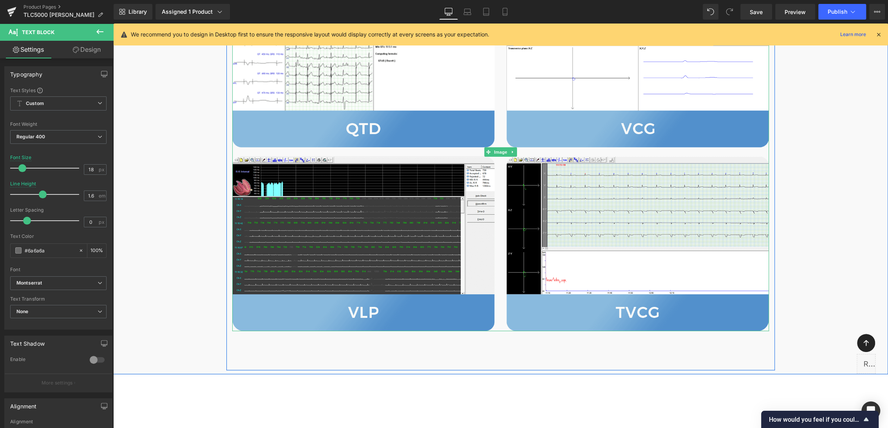
scroll to position [2084, 0]
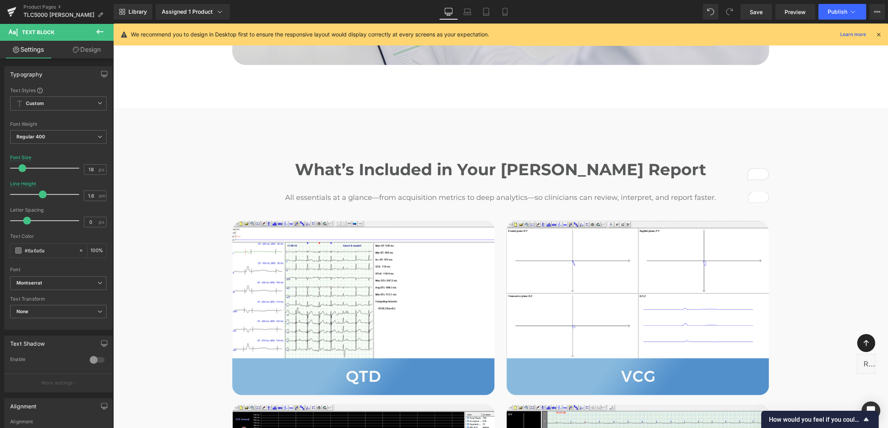
scroll to position [1866, 0]
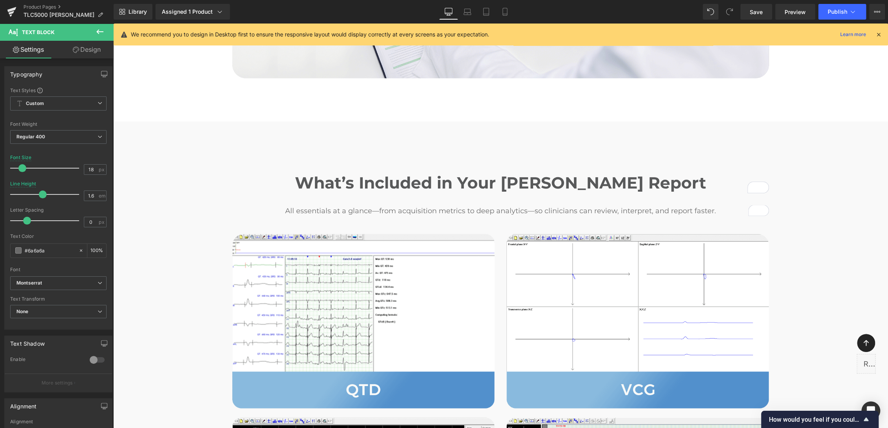
click at [99, 32] on icon at bounding box center [99, 31] width 9 height 9
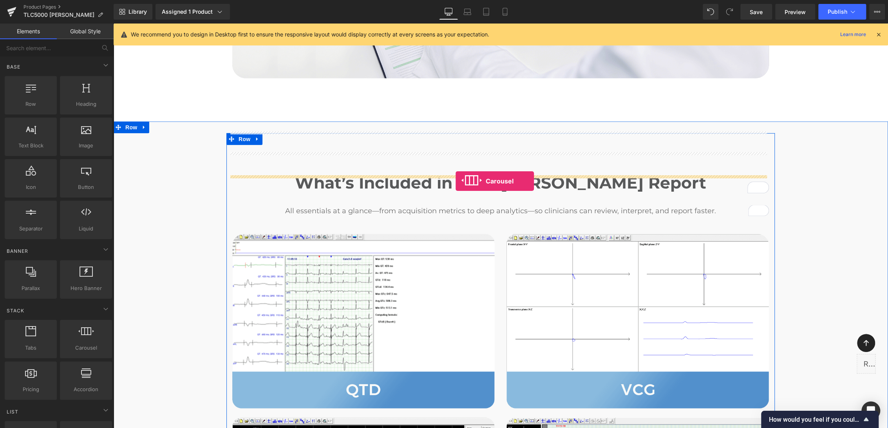
drag, startPoint x: 196, startPoint y: 359, endPoint x: 455, endPoint y: 181, distance: 314.5
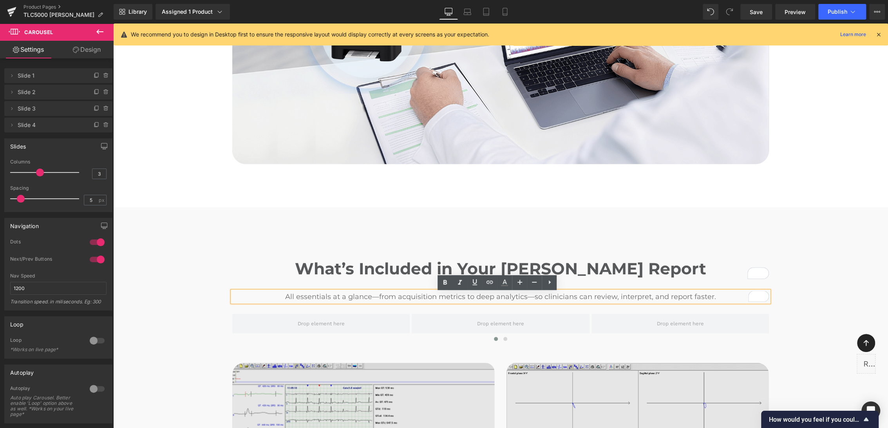
scroll to position [1735, 0]
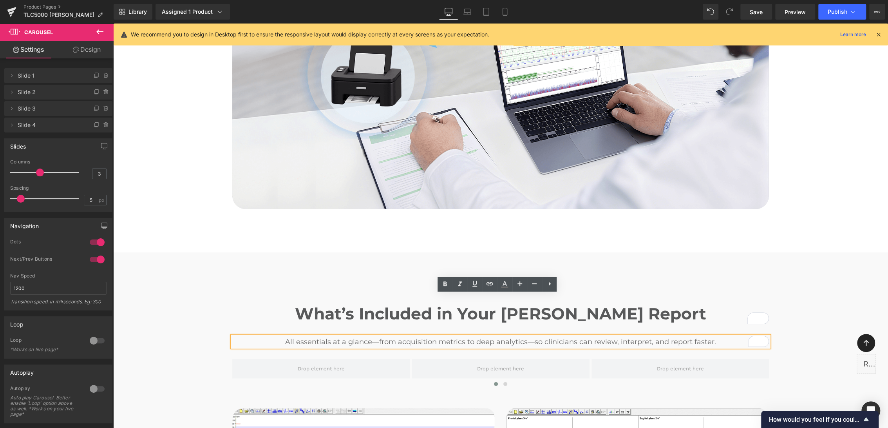
click at [97, 33] on icon at bounding box center [99, 31] width 9 height 9
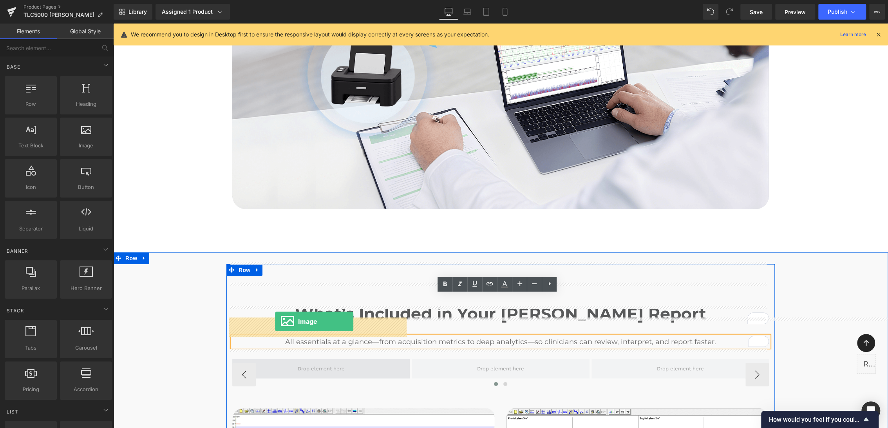
drag, startPoint x: 201, startPoint y: 170, endPoint x: 275, endPoint y: 321, distance: 168.3
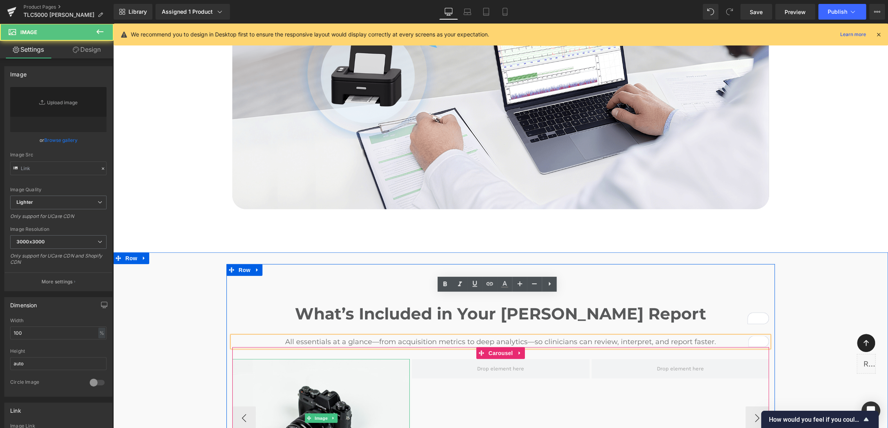
type input "//d1um8515vdn9kb.cloudfront.net/images/parallax.jpg"
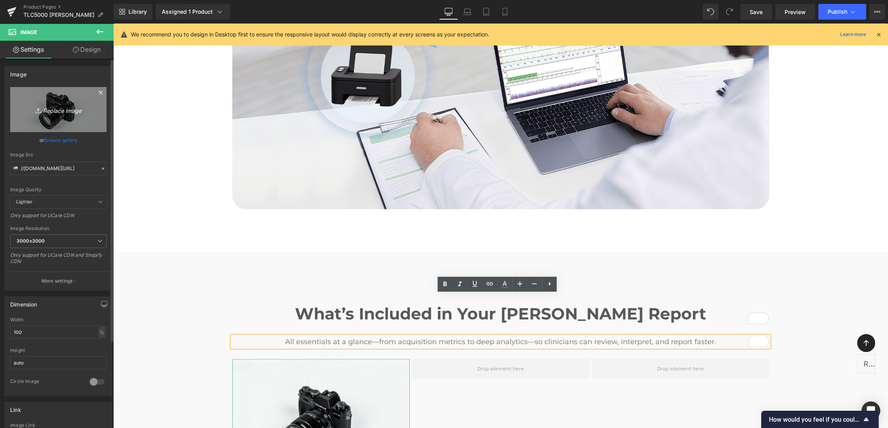
click at [69, 109] on icon "Replace Image" at bounding box center [58, 110] width 63 height 10
type input "C:\fakepath\Holter Report_page-0001.jpg"
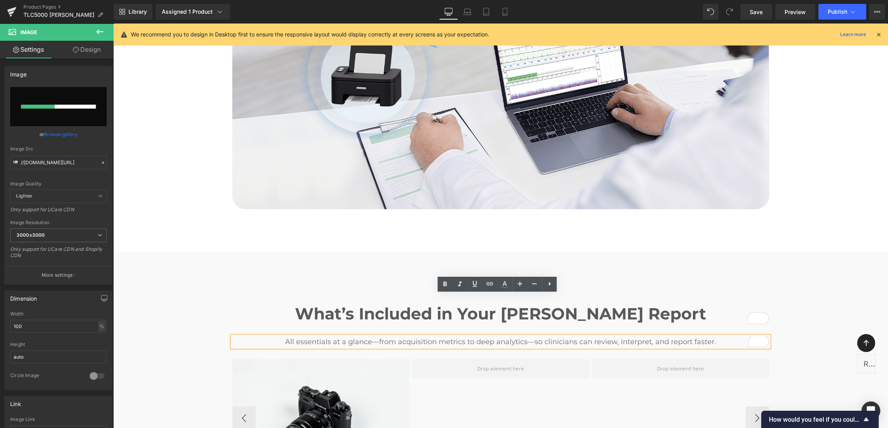
type input "https://ucarecdn.com/e5f08437-300a-460d-881f-99d1d5da29e4/-/format/auto/-/previ…"
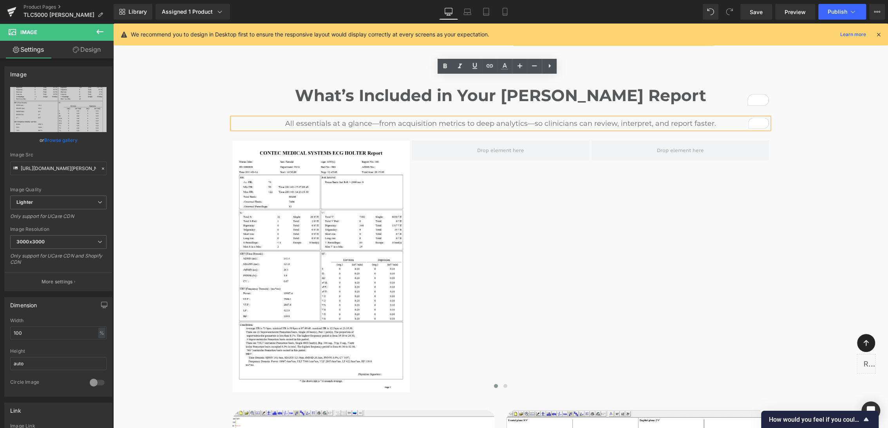
scroll to position [1953, 0]
click at [90, 31] on button at bounding box center [99, 31] width 27 height 17
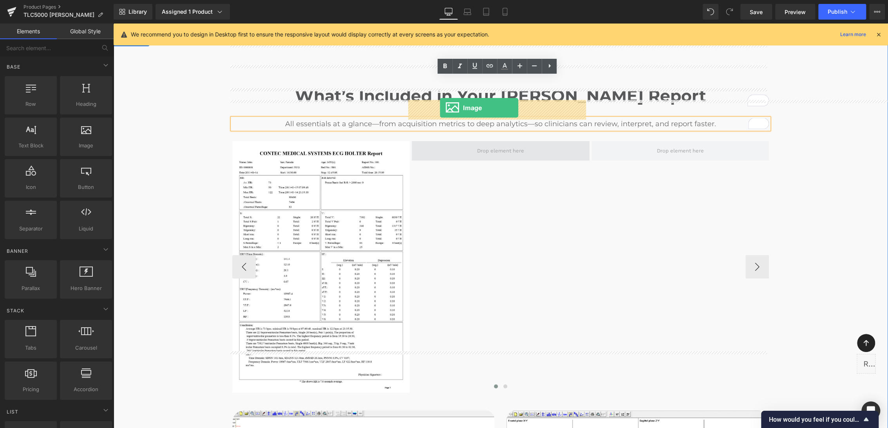
drag, startPoint x: 213, startPoint y: 173, endPoint x: 441, endPoint y: 107, distance: 237.2
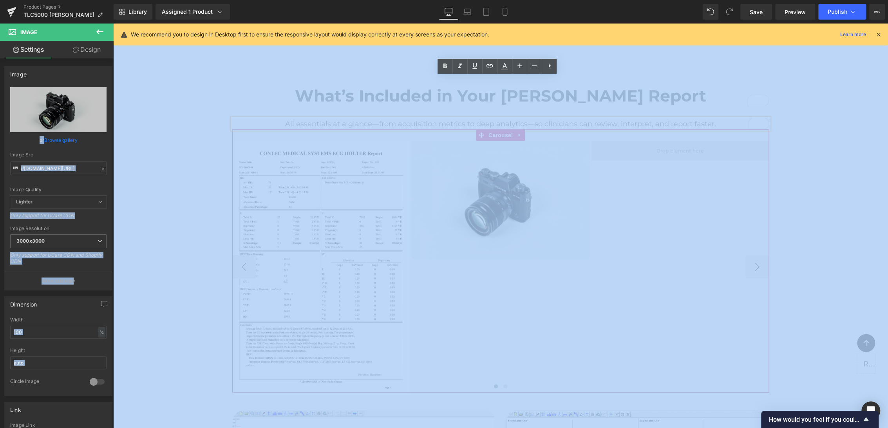
drag, startPoint x: 250, startPoint y: 123, endPoint x: 618, endPoint y: 117, distance: 368.5
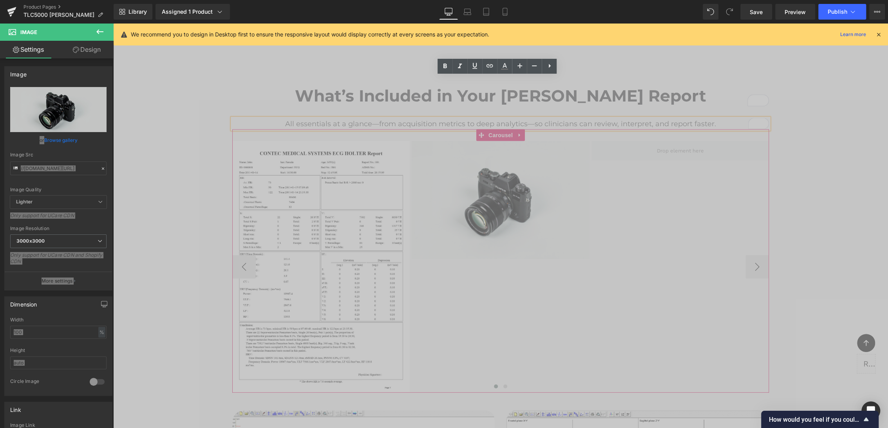
click at [614, 141] on div "Image Image" at bounding box center [591, 266] width 718 height 251
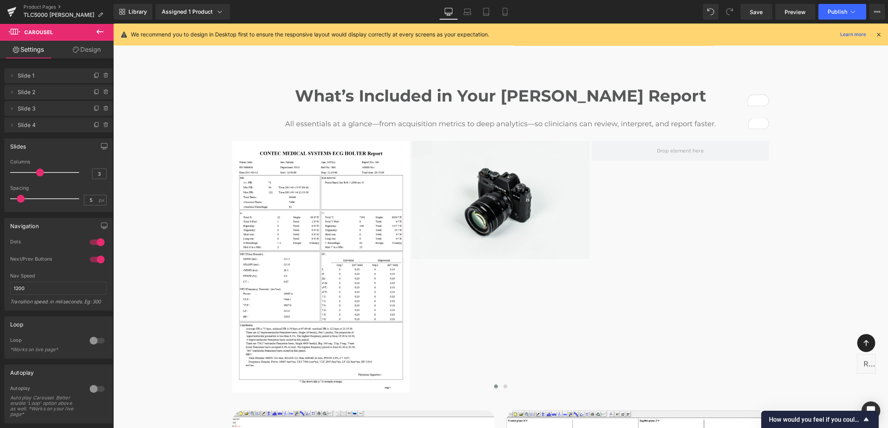
click at [103, 37] on button at bounding box center [99, 31] width 27 height 17
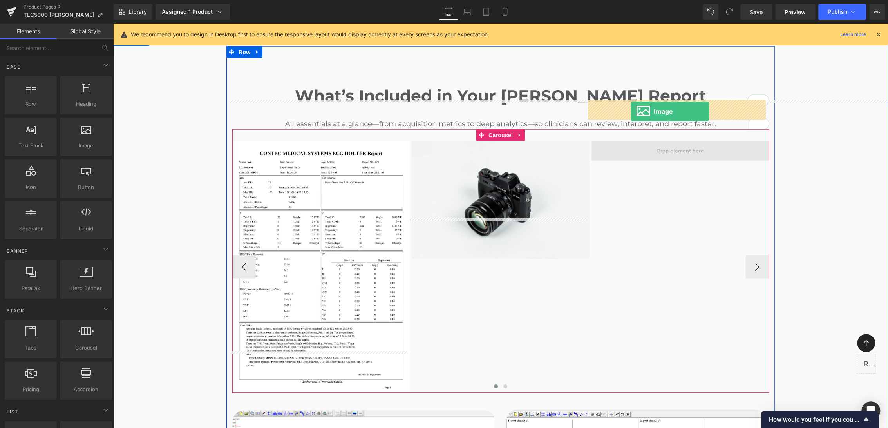
drag, startPoint x: 200, startPoint y: 160, endPoint x: 630, endPoint y: 110, distance: 433.2
